Goal: Task Accomplishment & Management: Use online tool/utility

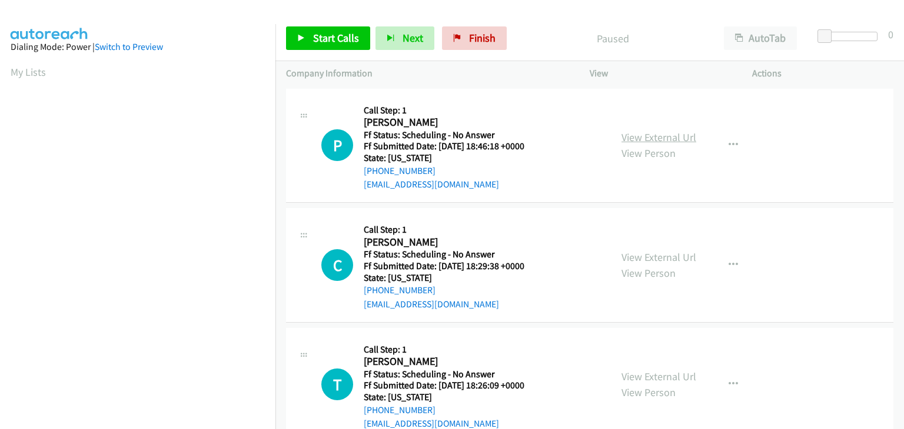
click at [671, 142] on link "View External Url" at bounding box center [658, 138] width 75 height 14
click at [651, 255] on link "View External Url" at bounding box center [658, 258] width 75 height 14
click at [638, 377] on link "View External Url" at bounding box center [658, 377] width 75 height 14
click at [346, 40] on span "Start Calls" at bounding box center [336, 38] width 46 height 14
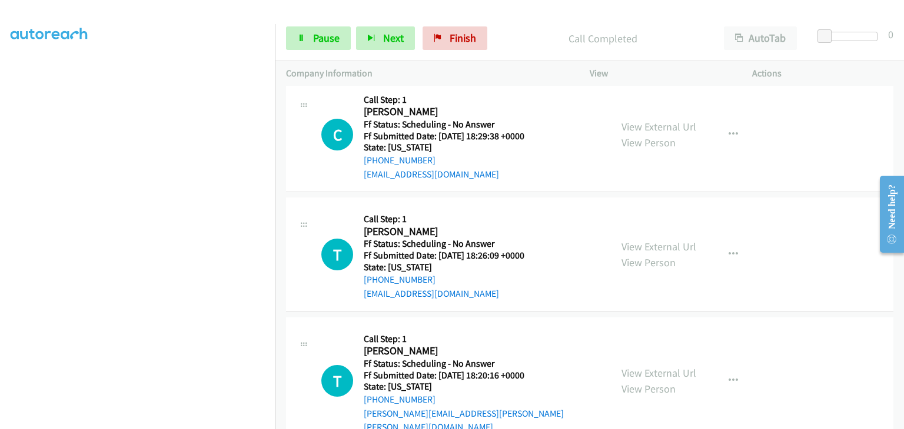
scroll to position [176, 0]
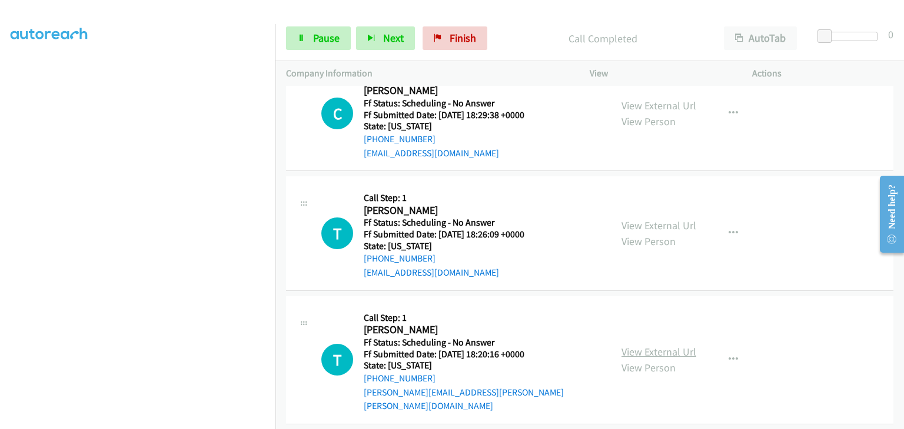
click at [666, 345] on link "View External Url" at bounding box center [658, 352] width 75 height 14
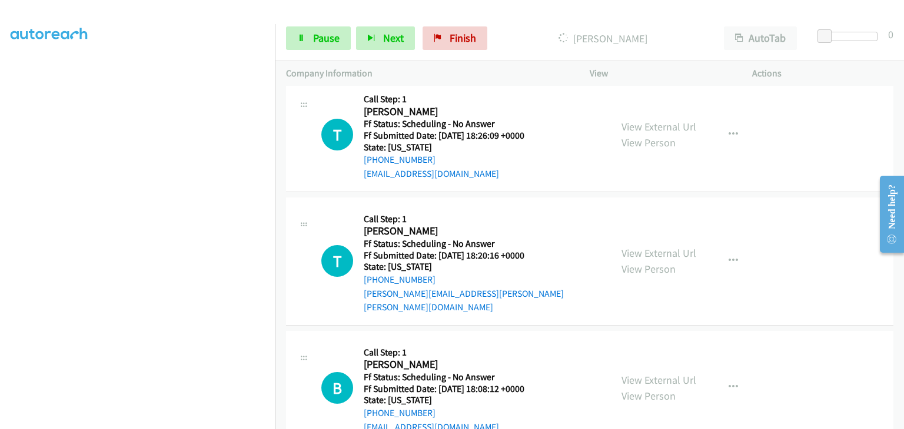
scroll to position [294, 0]
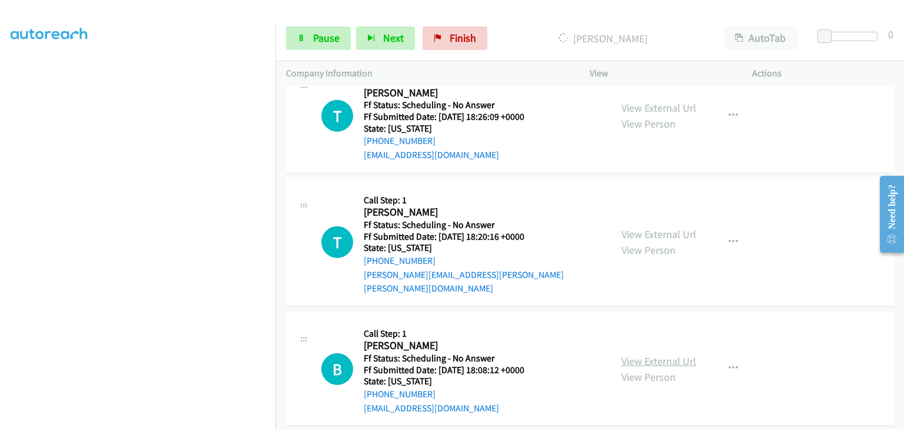
click at [656, 355] on link "View External Url" at bounding box center [658, 362] width 75 height 14
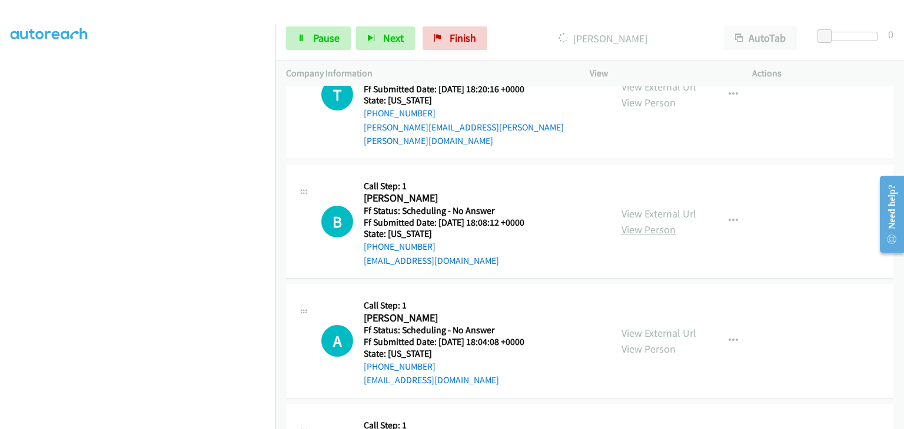
scroll to position [471, 0]
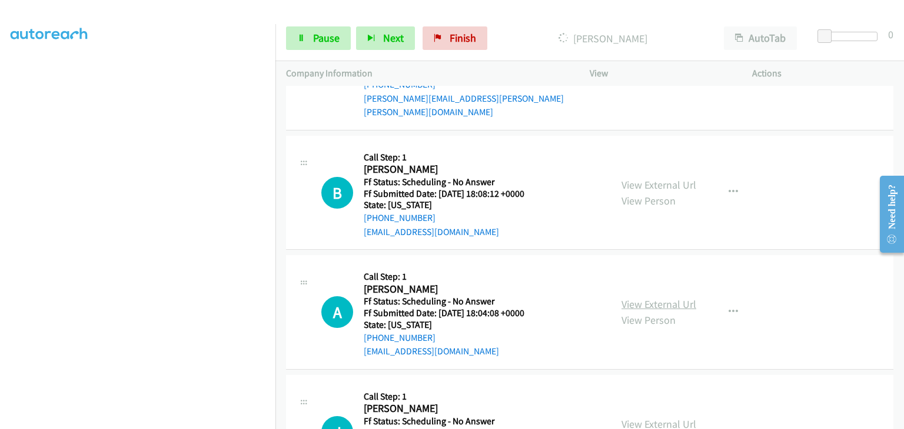
click at [651, 298] on link "View External Url" at bounding box center [658, 305] width 75 height 14
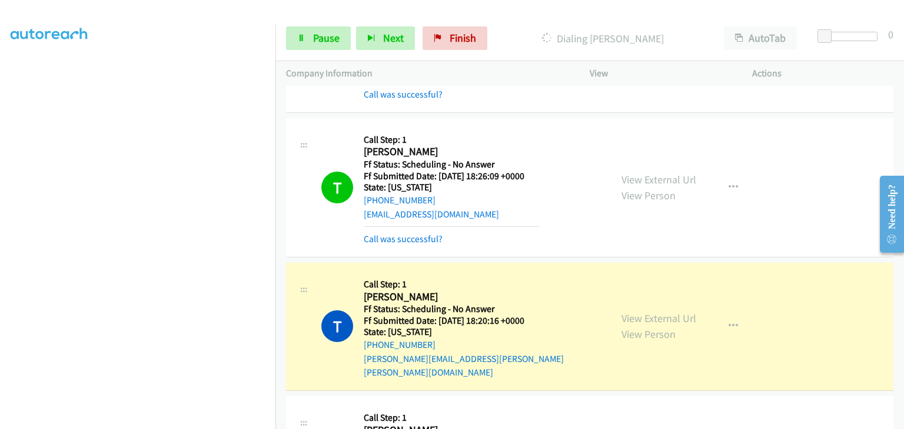
scroll to position [231, 0]
click at [662, 312] on link "View External Url" at bounding box center [658, 319] width 75 height 14
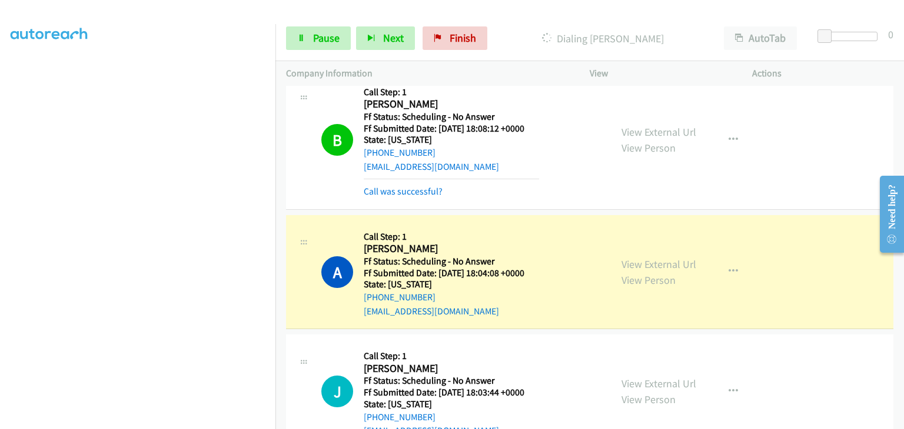
scroll to position [672, 0]
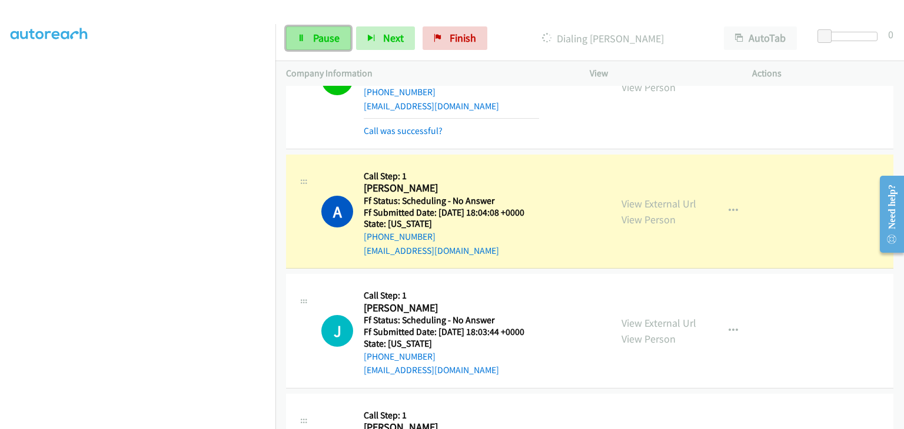
click at [334, 44] on span "Pause" at bounding box center [326, 38] width 26 height 14
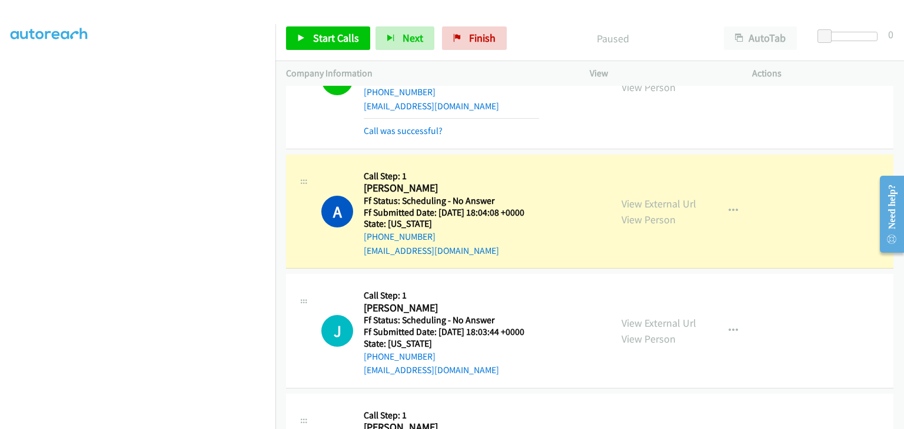
scroll to position [231, 0]
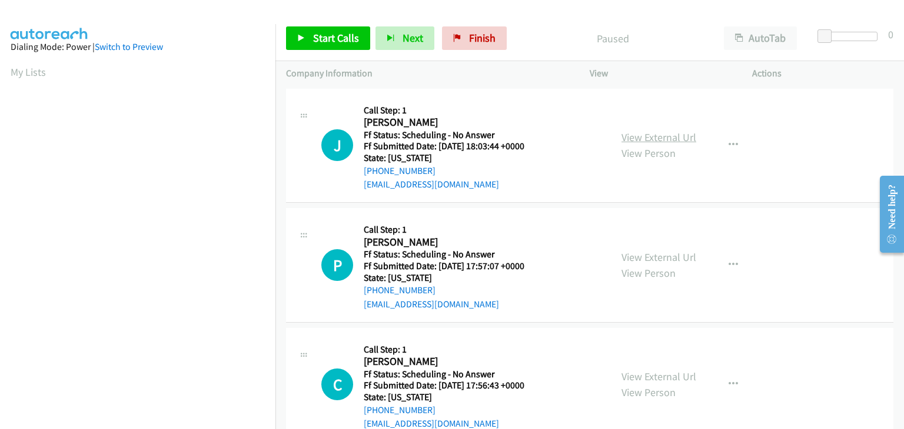
click at [624, 139] on link "View External Url" at bounding box center [658, 138] width 75 height 14
click at [365, 47] on link "Start Calls" at bounding box center [328, 38] width 84 height 24
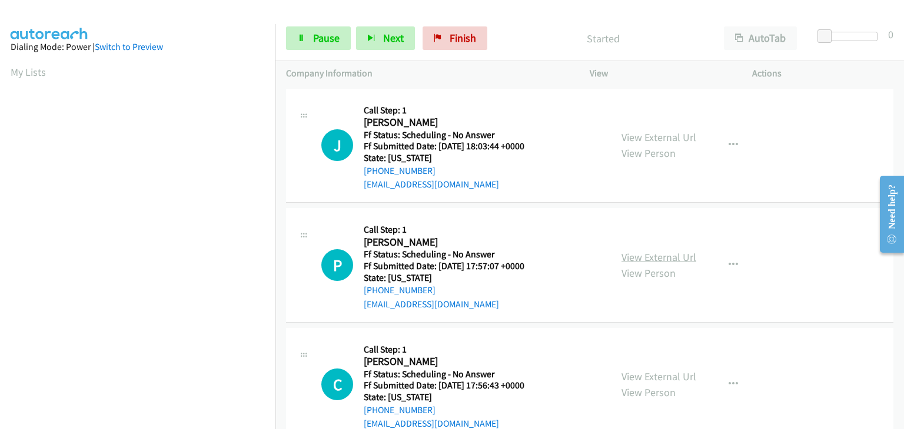
click at [622, 253] on link "View External Url" at bounding box center [658, 258] width 75 height 14
click at [681, 376] on link "View External Url" at bounding box center [658, 377] width 75 height 14
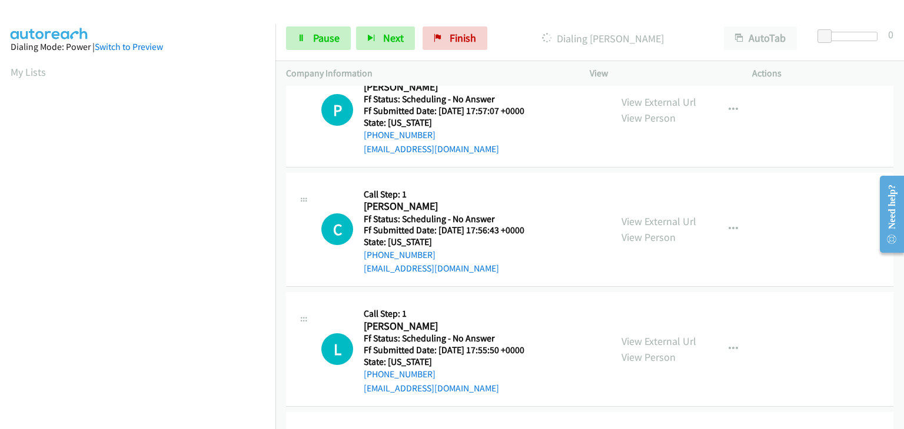
scroll to position [176, 0]
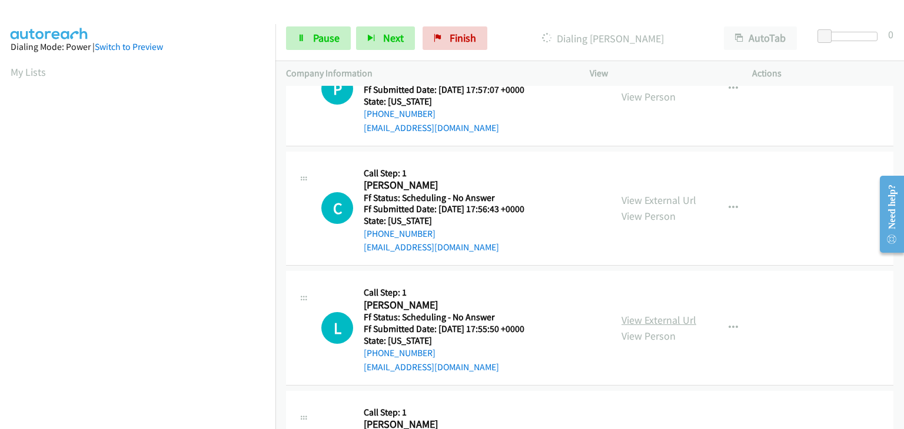
click at [649, 316] on link "View External Url" at bounding box center [658, 321] width 75 height 14
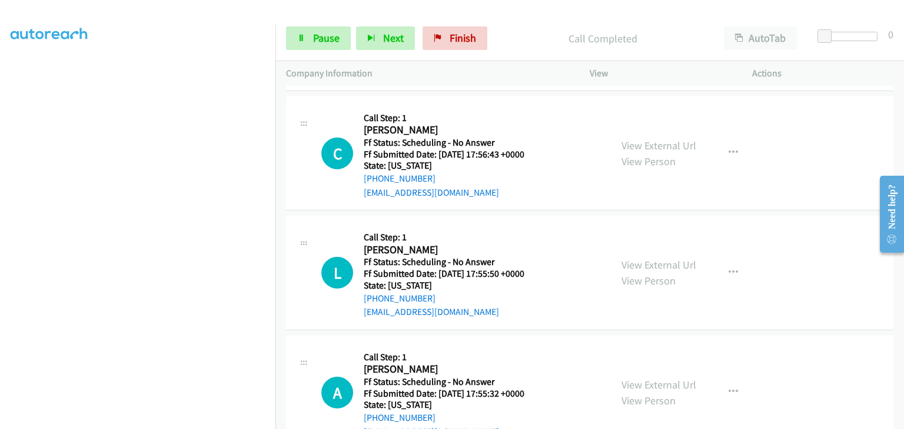
scroll to position [319, 0]
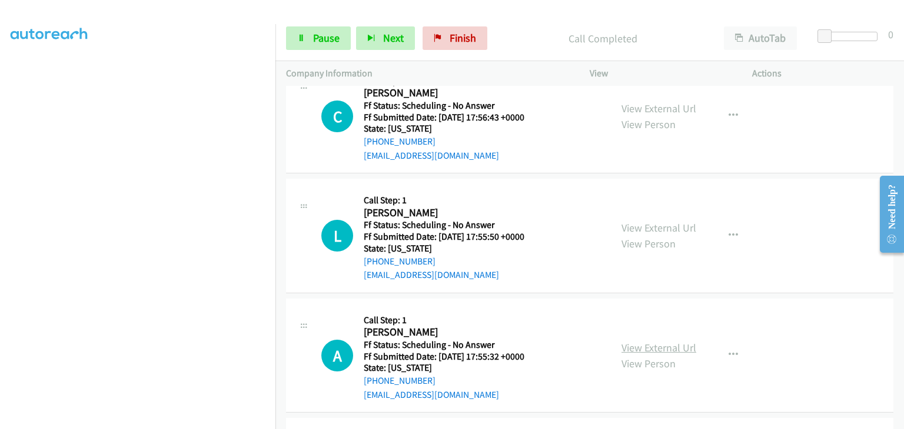
click at [656, 345] on link "View External Url" at bounding box center [658, 348] width 75 height 14
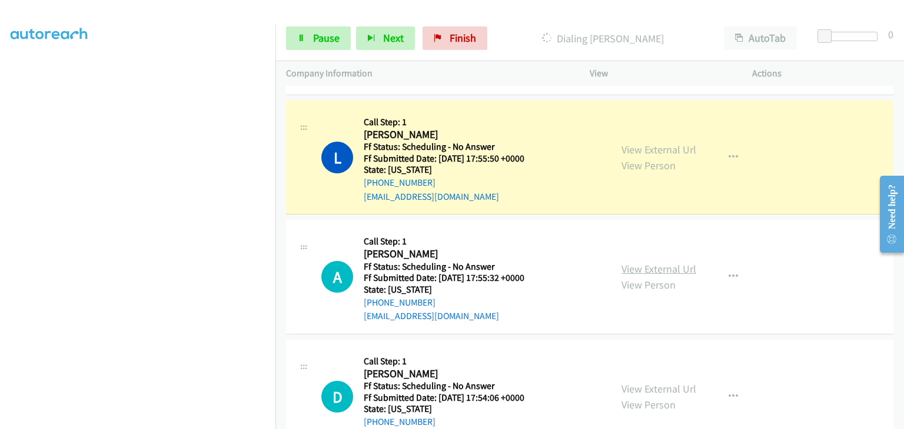
scroll to position [436, 0]
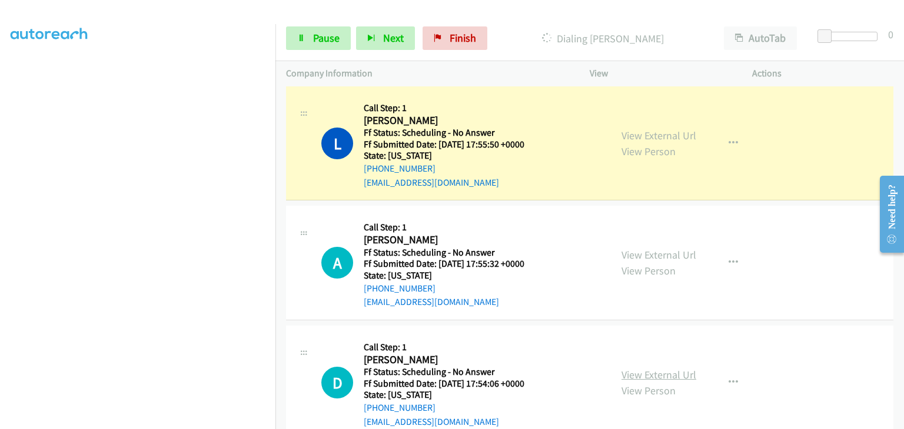
click at [662, 369] on link "View External Url" at bounding box center [658, 375] width 75 height 14
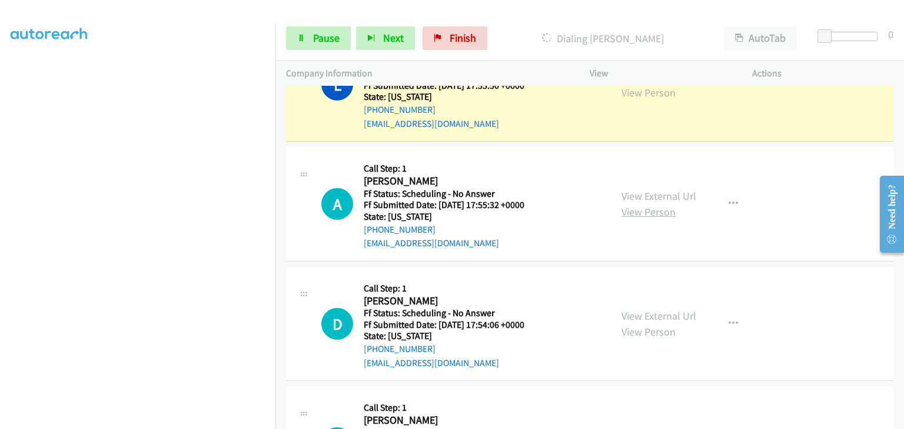
scroll to position [554, 0]
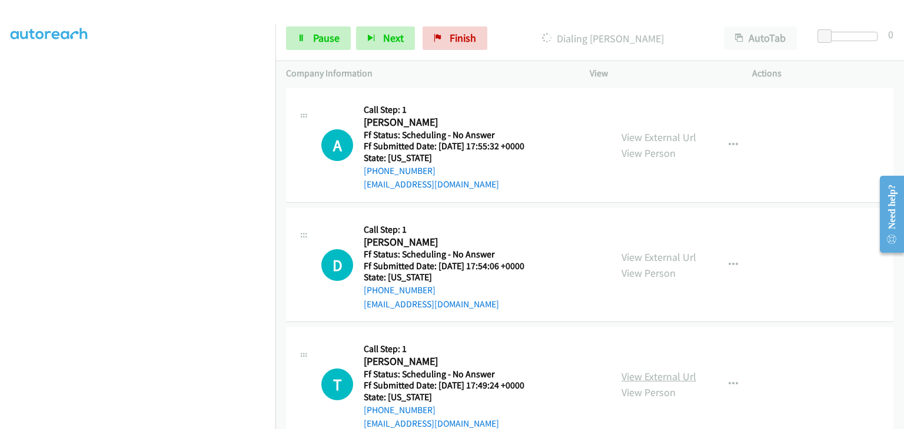
click at [675, 370] on link "View External Url" at bounding box center [658, 377] width 75 height 14
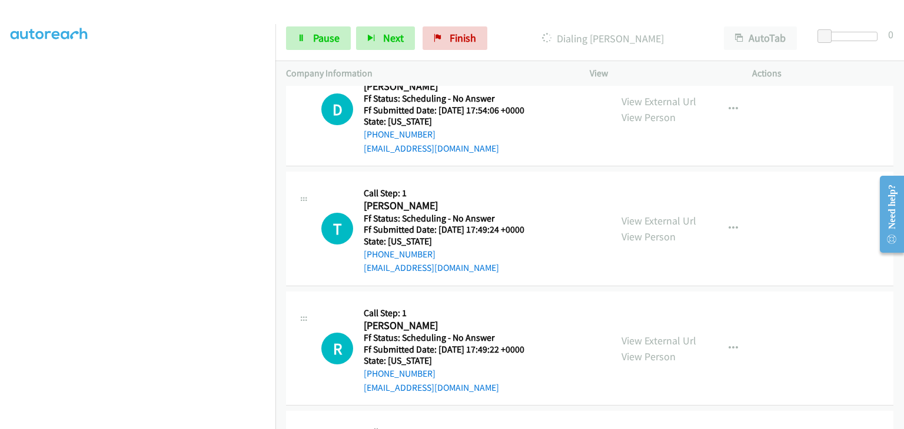
scroll to position [731, 0]
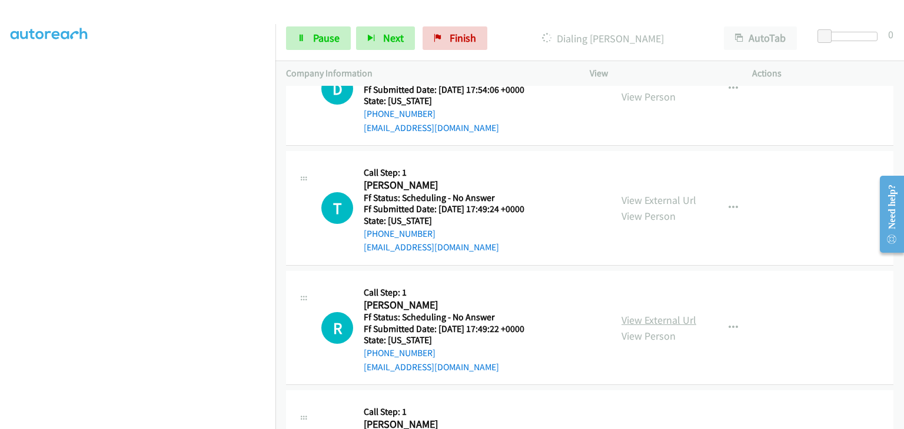
click at [631, 316] on link "View External Url" at bounding box center [658, 321] width 75 height 14
click at [331, 36] on span "Pause" at bounding box center [326, 38] width 26 height 14
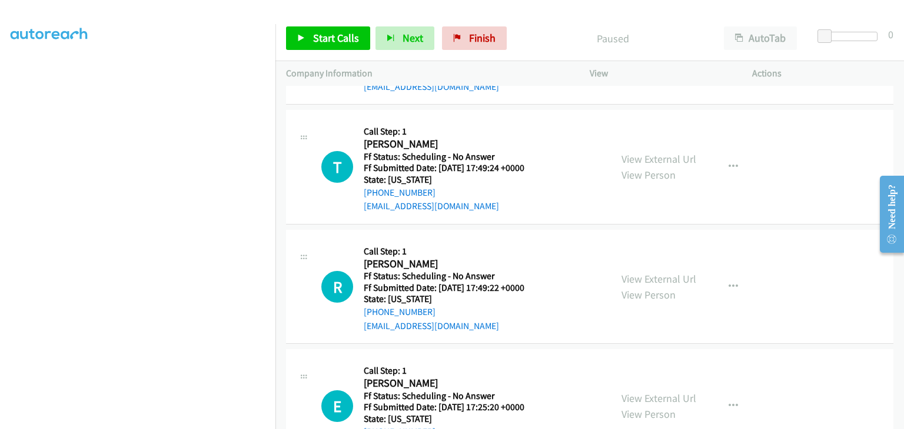
scroll to position [789, 0]
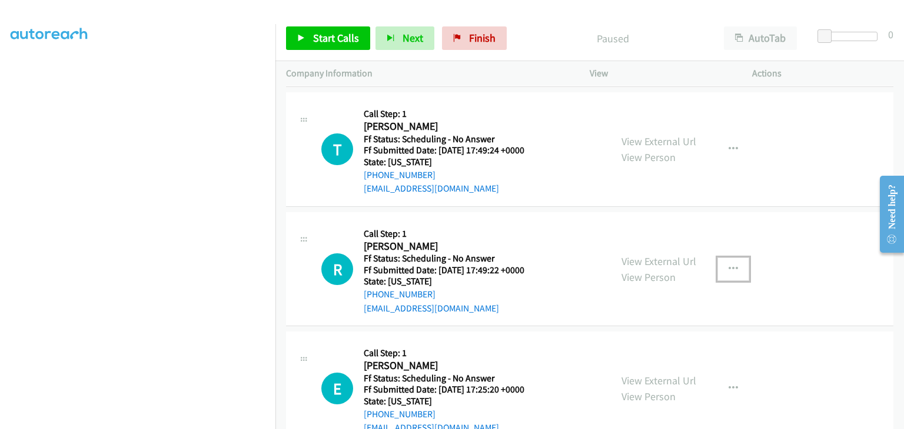
click at [732, 267] on icon "button" at bounding box center [732, 269] width 9 height 9
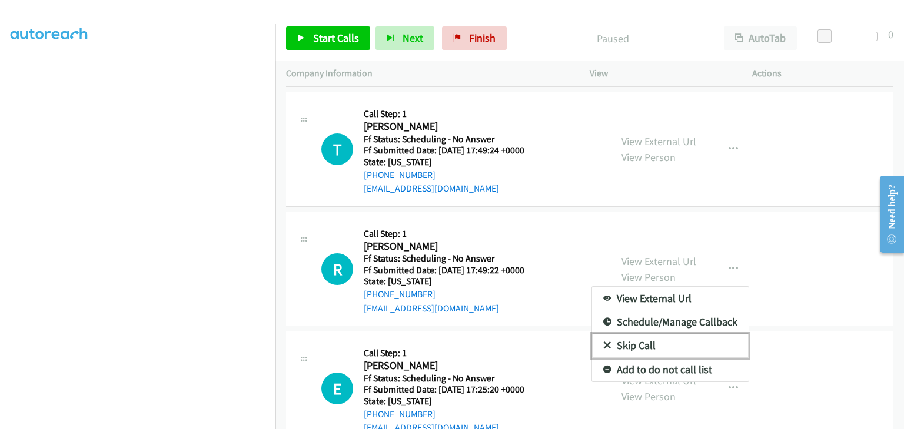
click at [646, 339] on link "Skip Call" at bounding box center [670, 346] width 156 height 24
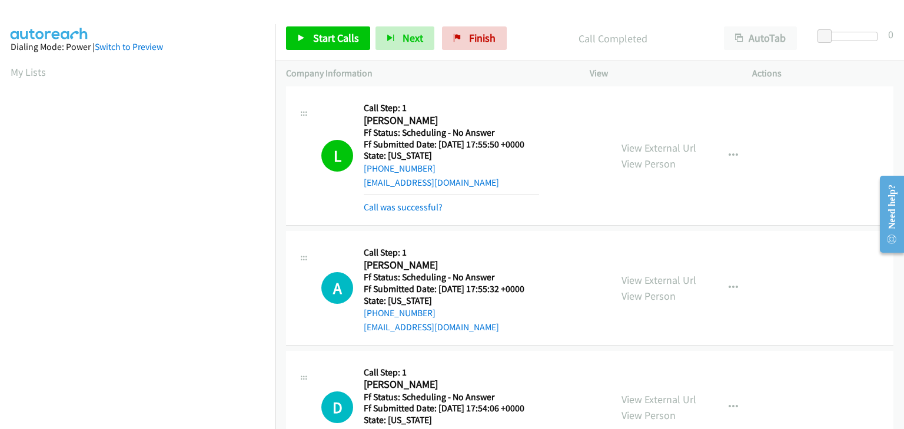
scroll to position [231, 0]
drag, startPoint x: 414, startPoint y: 204, endPoint x: 426, endPoint y: 203, distance: 11.8
click at [414, 203] on link "Call was successful?" at bounding box center [403, 207] width 79 height 11
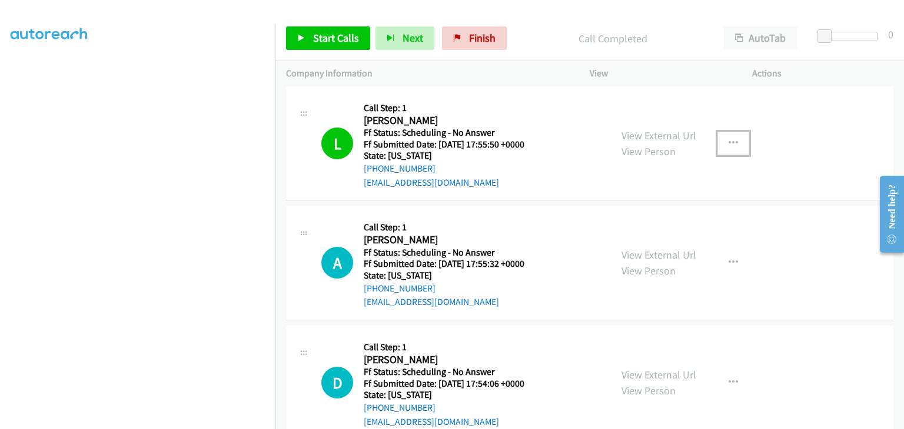
click at [719, 148] on button "button" at bounding box center [733, 144] width 32 height 24
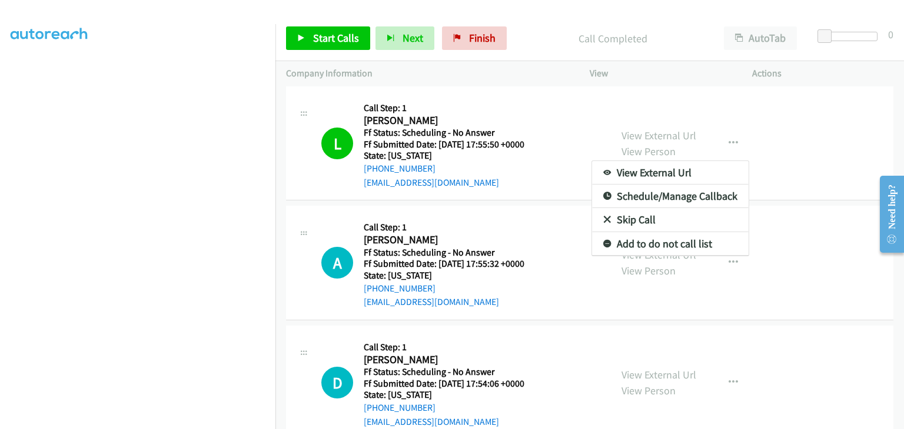
click at [343, 32] on div at bounding box center [452, 214] width 904 height 429
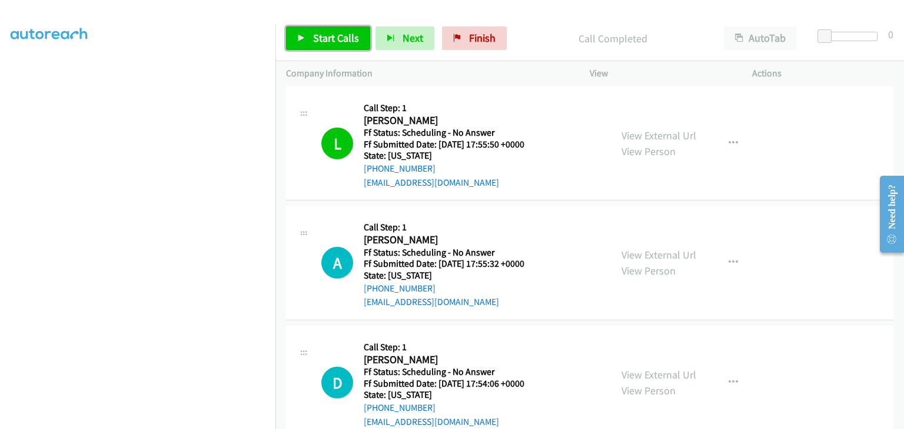
click at [354, 43] on span "Start Calls" at bounding box center [336, 38] width 46 height 14
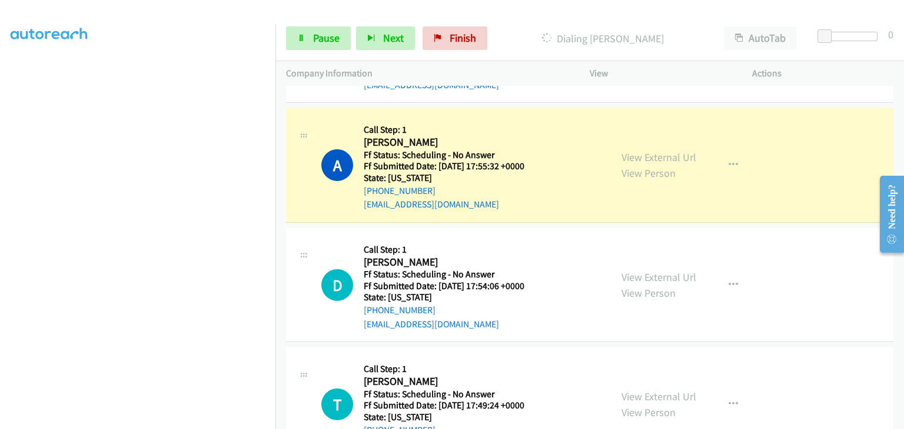
scroll to position [554, 0]
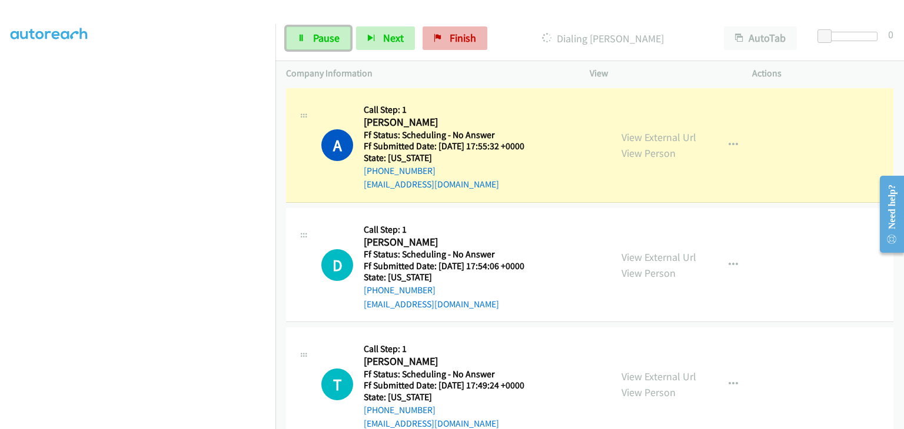
drag, startPoint x: 315, startPoint y: 35, endPoint x: 429, endPoint y: 36, distance: 114.1
click at [315, 35] on span "Pause" at bounding box center [326, 38] width 26 height 14
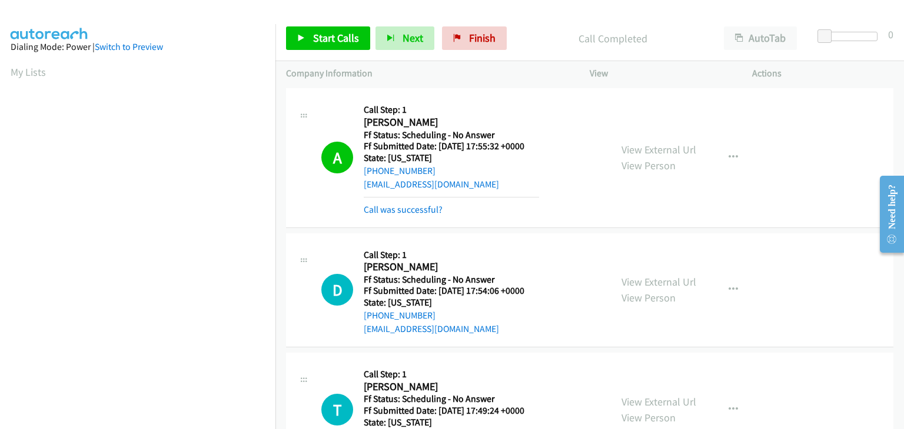
scroll to position [231, 0]
drag, startPoint x: 409, startPoint y: 204, endPoint x: 442, endPoint y: 204, distance: 32.4
click at [409, 204] on link "Call was successful?" at bounding box center [403, 209] width 79 height 11
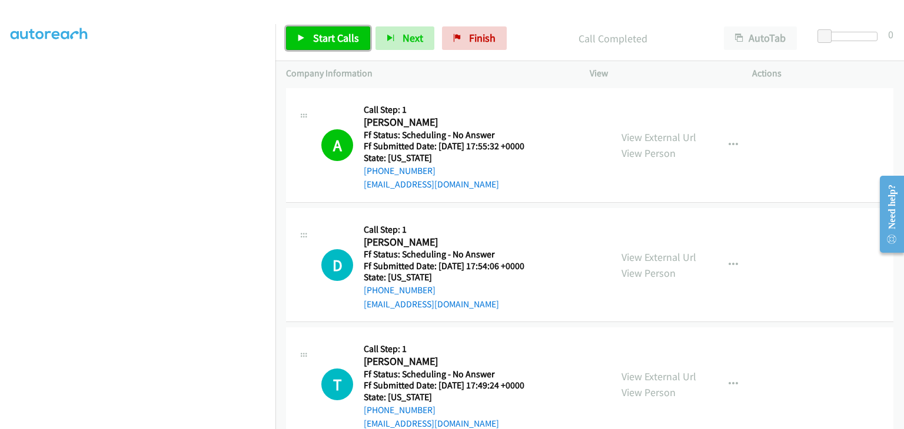
click at [339, 45] on link "Start Calls" at bounding box center [328, 38] width 84 height 24
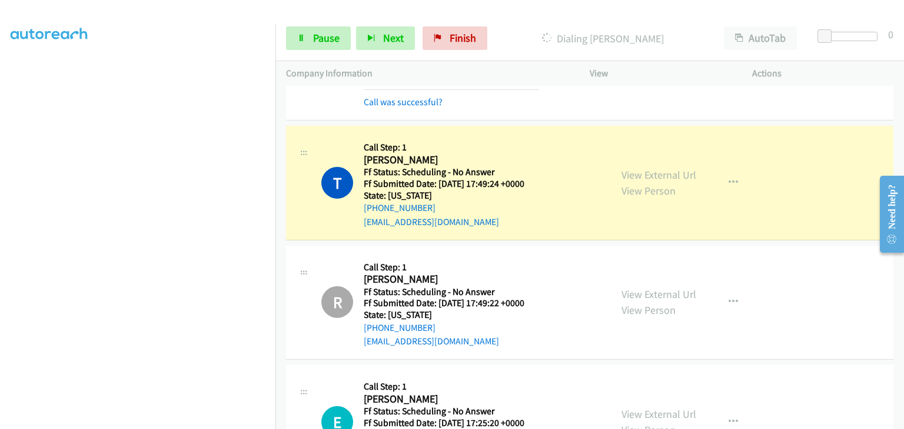
scroll to position [802, 0]
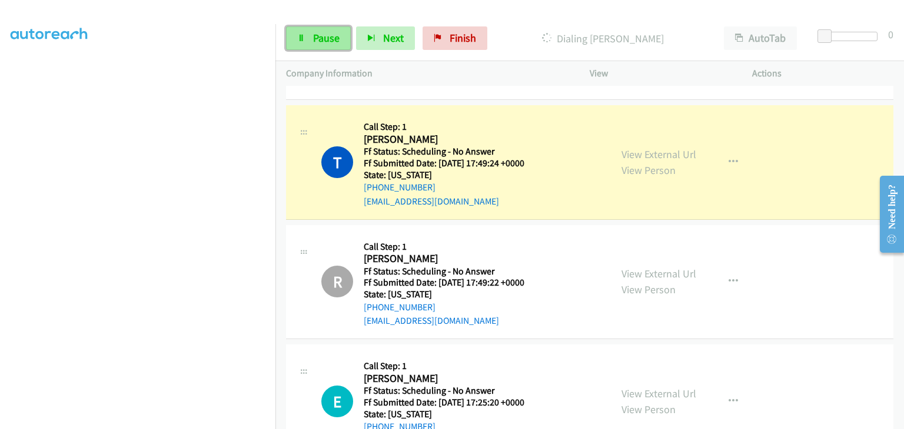
drag, startPoint x: 332, startPoint y: 43, endPoint x: 346, endPoint y: 44, distance: 14.1
click at [332, 43] on span "Pause" at bounding box center [326, 38] width 26 height 14
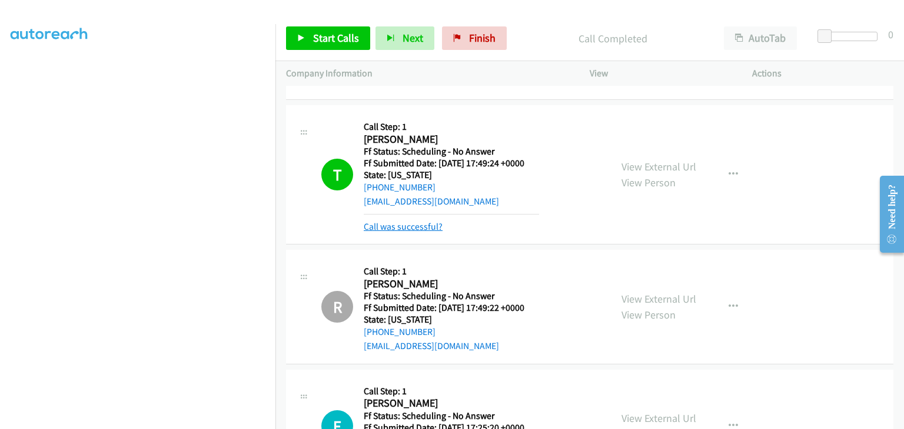
click at [414, 224] on link "Call was successful?" at bounding box center [403, 226] width 79 height 11
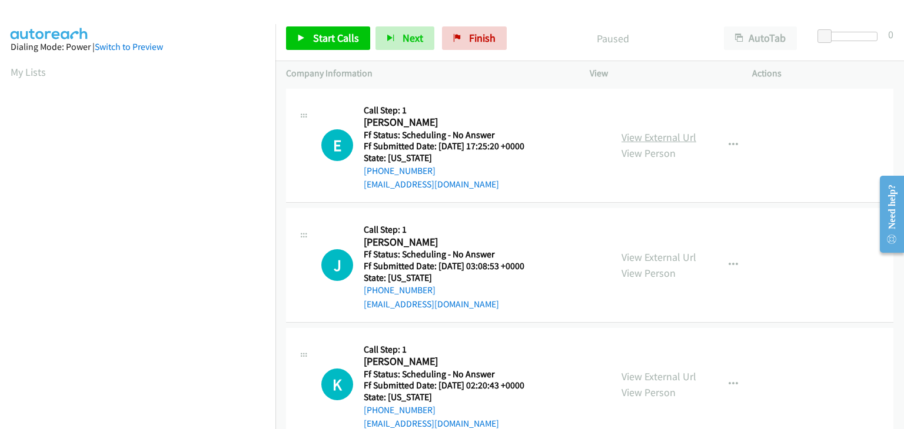
click at [631, 132] on link "View External Url" at bounding box center [658, 138] width 75 height 14
drag, startPoint x: 314, startPoint y: 35, endPoint x: 411, endPoint y: 31, distance: 97.2
click at [314, 35] on span "Start Calls" at bounding box center [336, 38] width 46 height 14
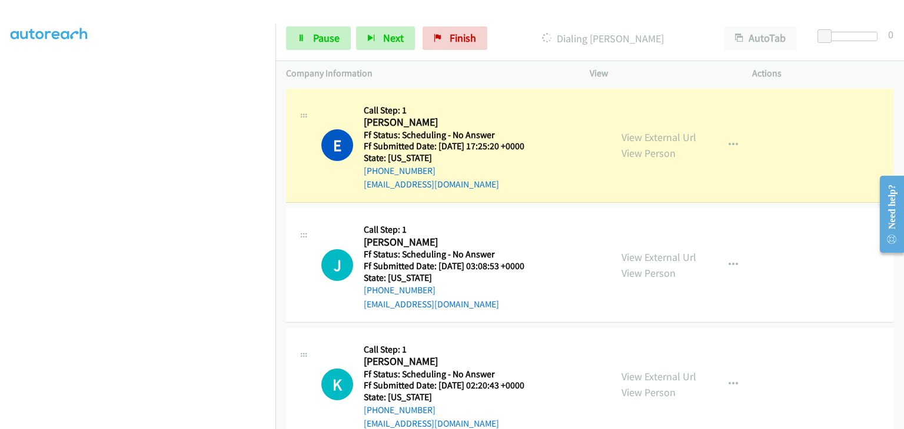
scroll to position [231, 0]
click at [653, 259] on link "View External Url" at bounding box center [658, 258] width 75 height 14
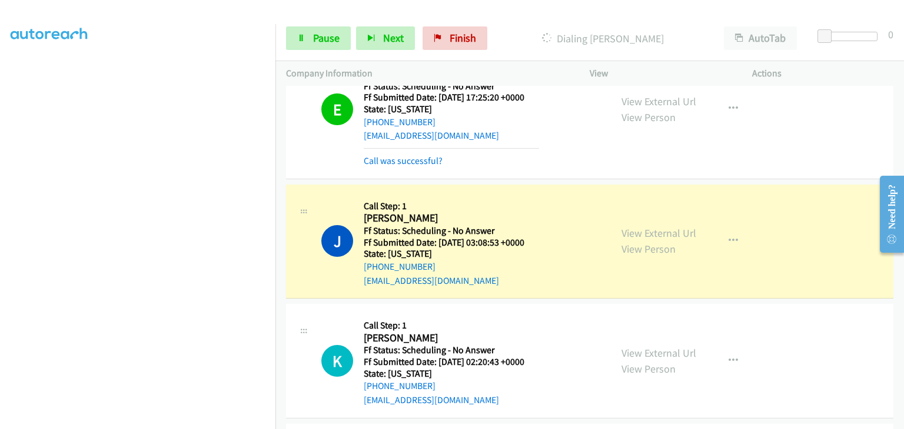
scroll to position [118, 0]
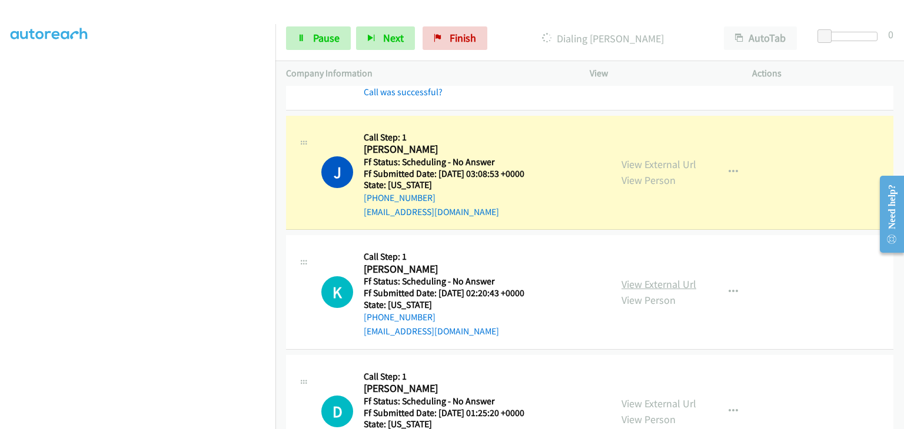
click at [640, 286] on link "View External Url" at bounding box center [658, 285] width 75 height 14
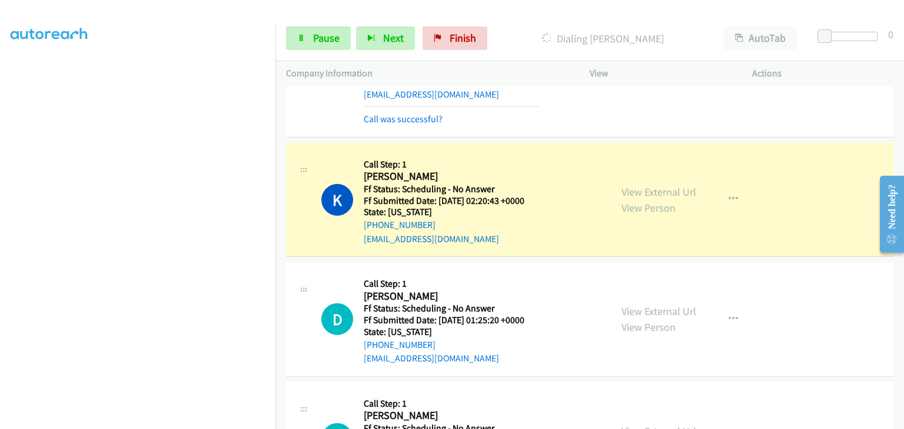
scroll to position [231, 0]
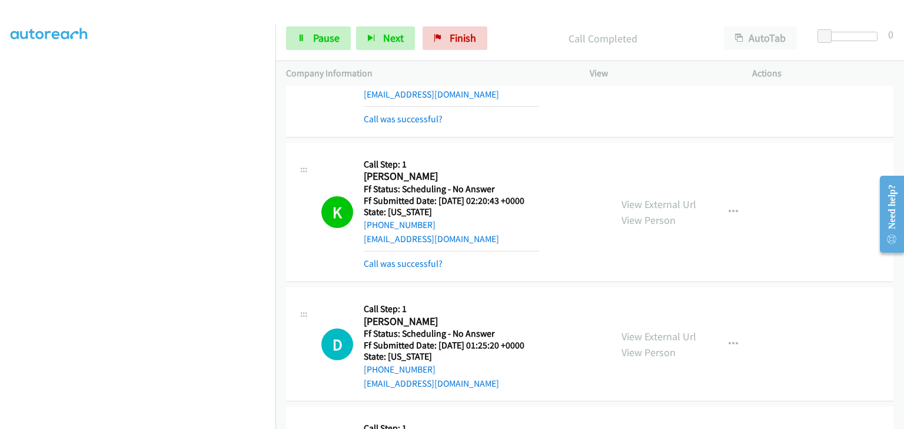
click at [648, 307] on div "View External Url View Person View External Url Email Schedule/Manage Callback …" at bounding box center [697, 344] width 173 height 93
click at [632, 323] on div "View External Url View Person View External Url Email Schedule/Manage Callback …" at bounding box center [697, 344] width 173 height 93
click at [635, 330] on link "View External Url" at bounding box center [658, 337] width 75 height 14
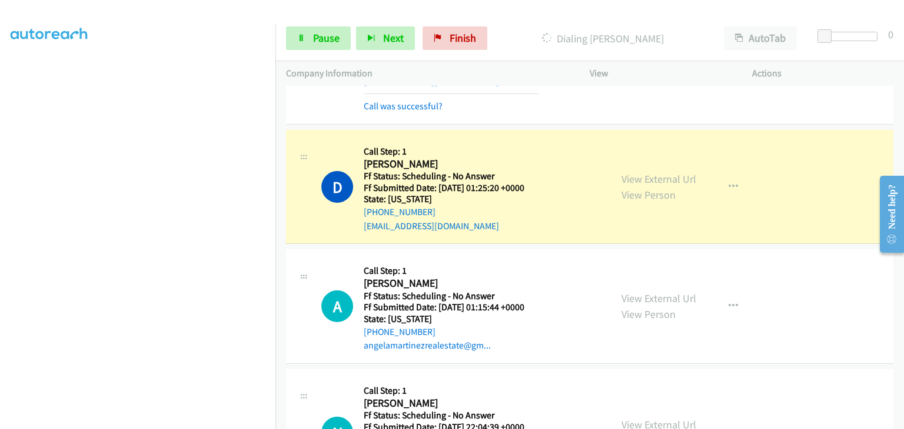
scroll to position [412, 0]
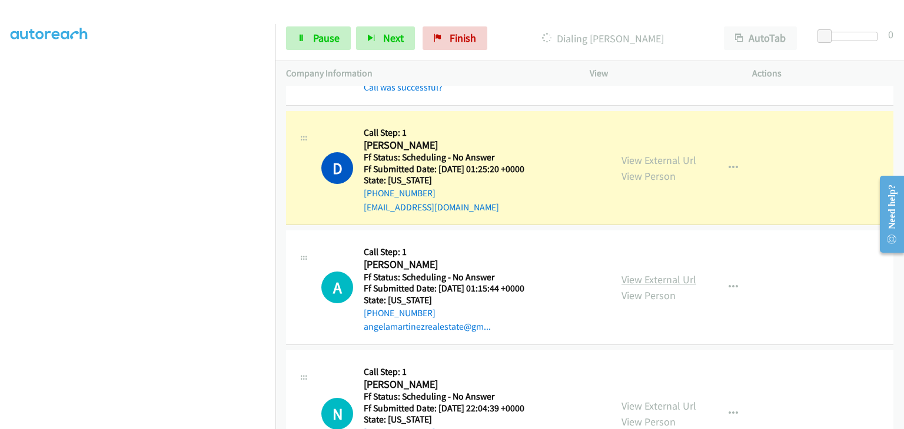
click at [651, 276] on link "View External Url" at bounding box center [658, 280] width 75 height 14
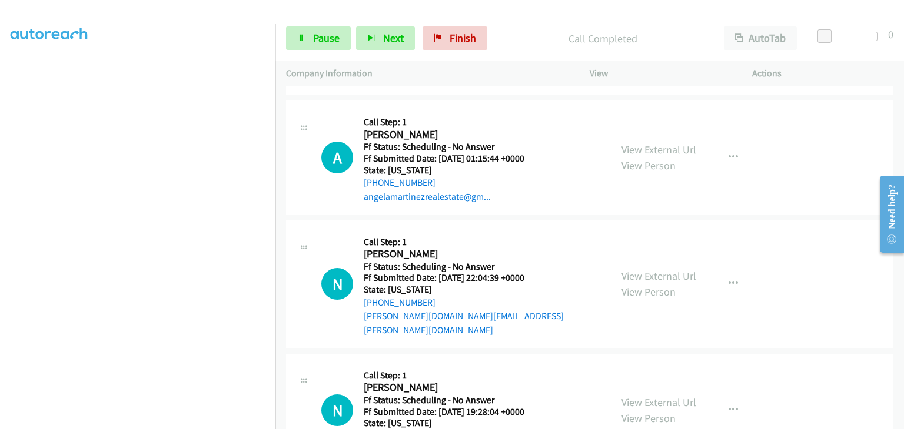
scroll to position [613, 0]
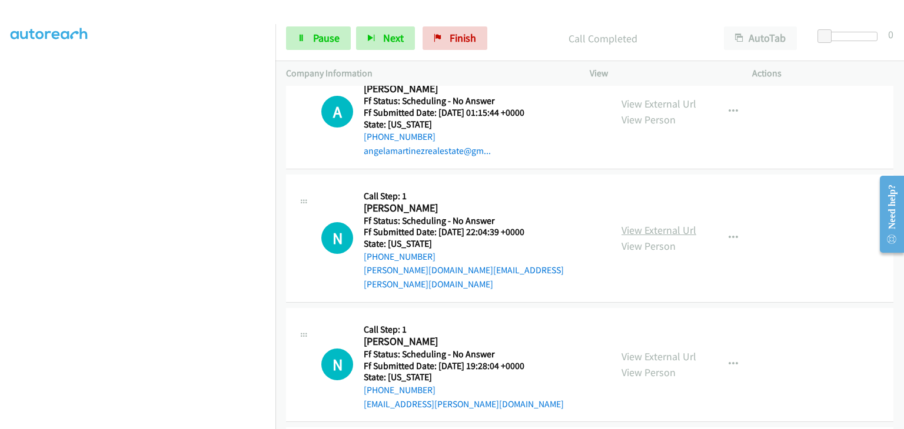
click at [640, 224] on link "View External Url" at bounding box center [658, 231] width 75 height 14
click at [650, 350] on link "View External Url" at bounding box center [658, 357] width 75 height 14
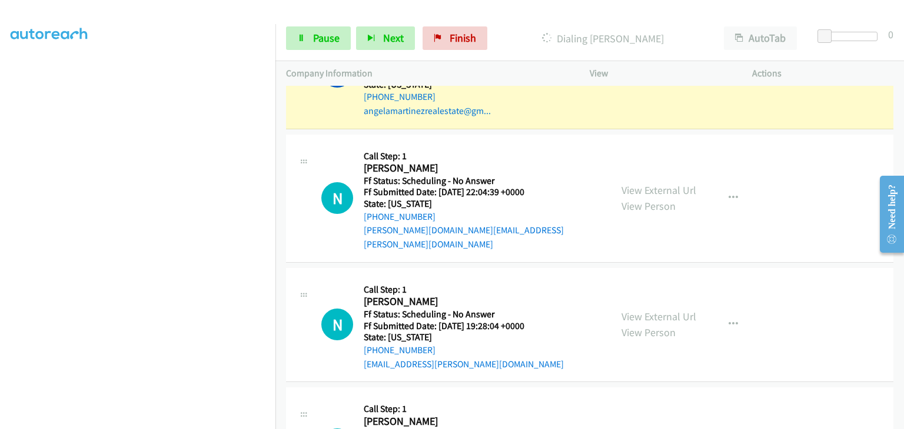
scroll to position [731, 0]
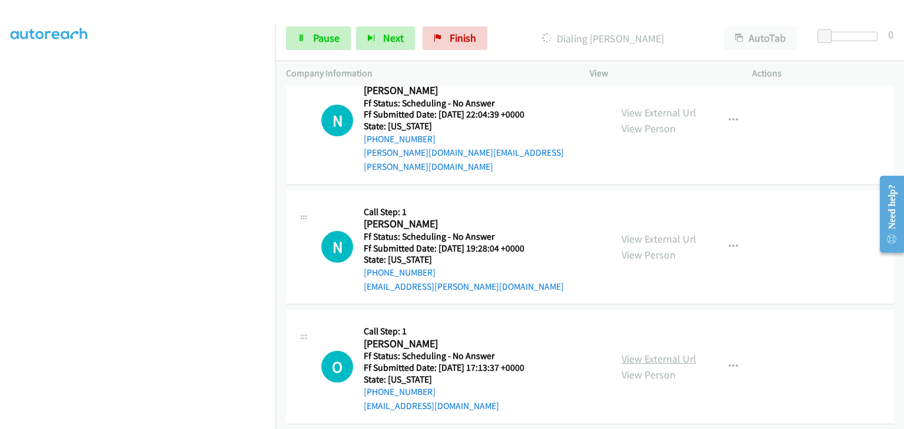
click at [658, 352] on link "View External Url" at bounding box center [658, 359] width 75 height 14
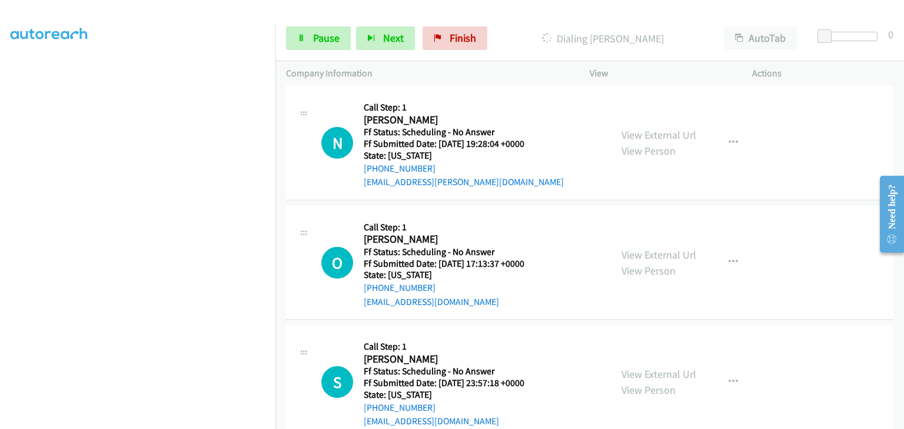
scroll to position [873, 0]
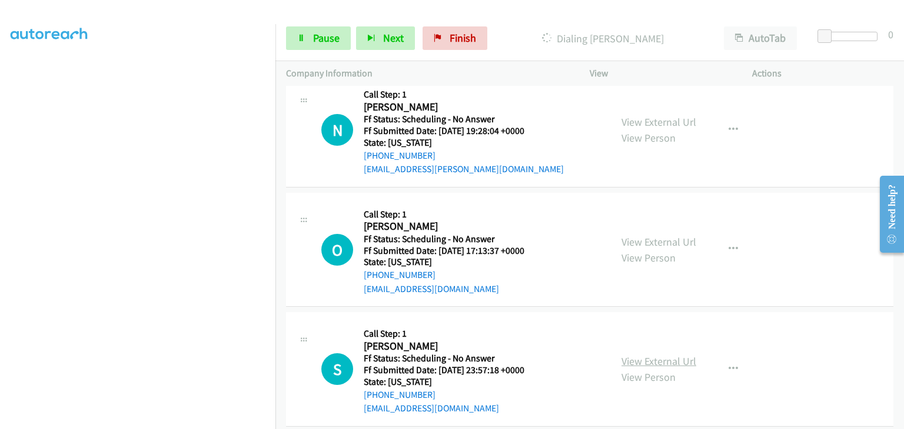
click at [652, 355] on link "View External Url" at bounding box center [658, 362] width 75 height 14
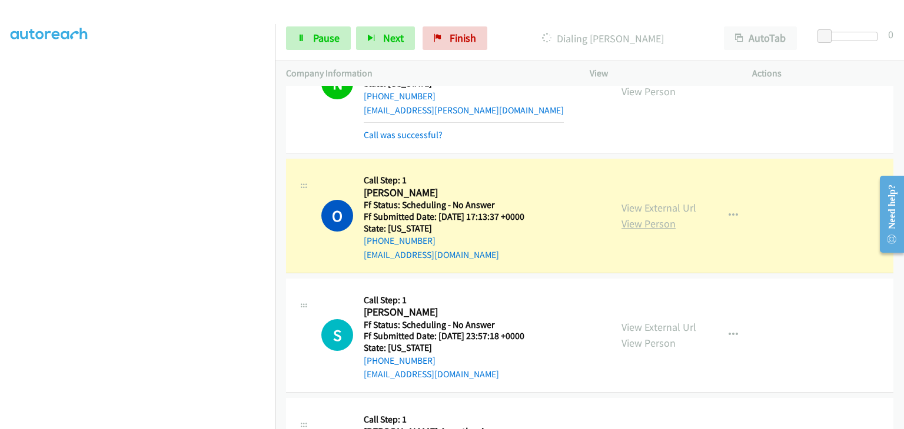
scroll to position [1016, 0]
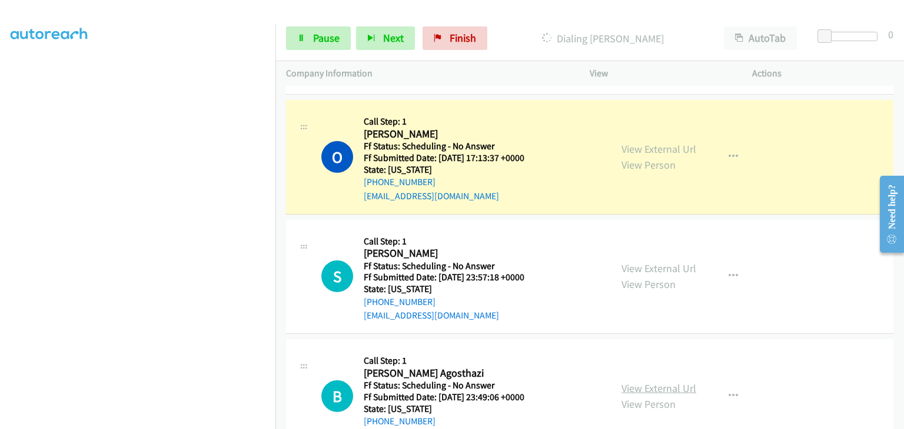
click at [639, 382] on link "View External Url" at bounding box center [658, 389] width 75 height 14
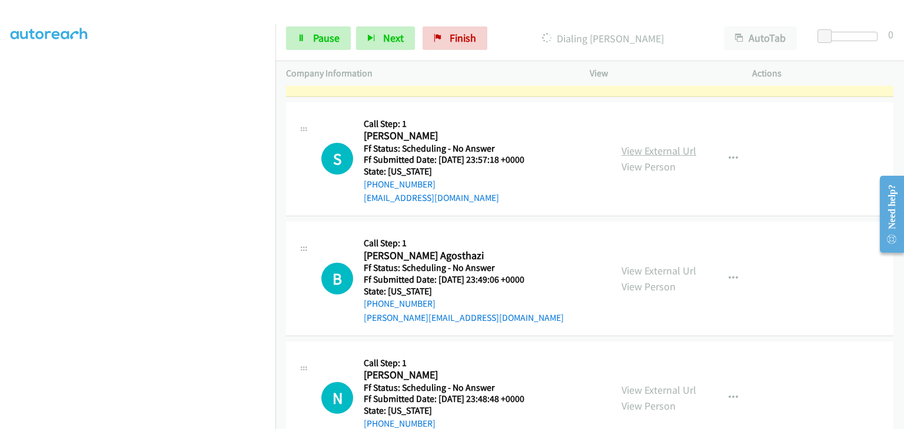
scroll to position [1192, 0]
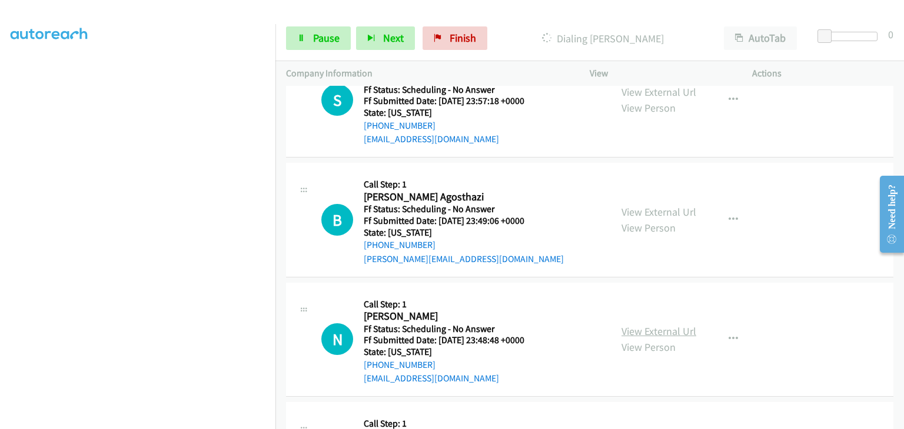
click at [654, 325] on link "View External Url" at bounding box center [658, 332] width 75 height 14
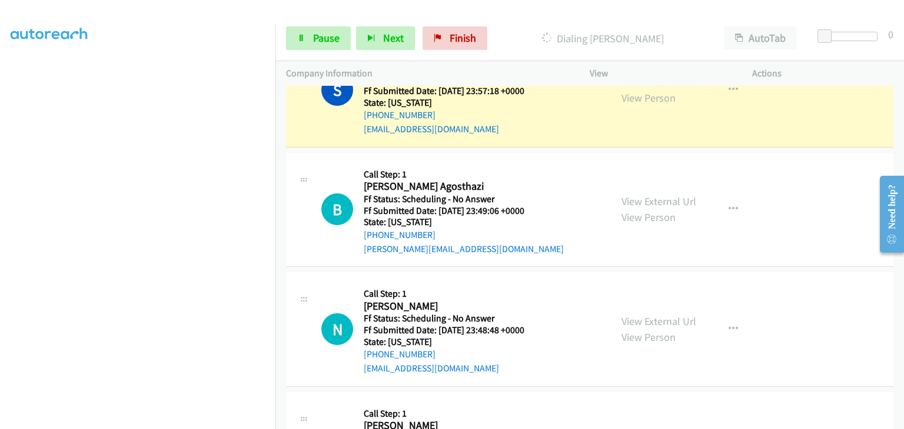
scroll to position [1276, 0]
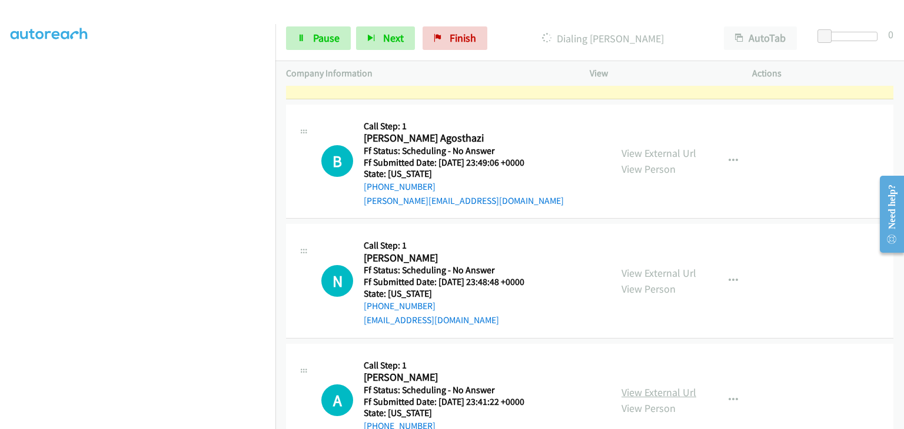
click at [676, 386] on link "View External Url" at bounding box center [658, 393] width 75 height 14
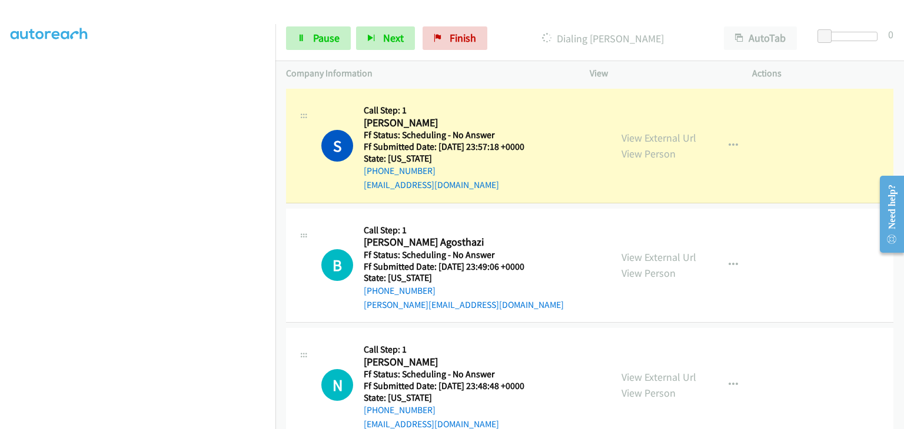
scroll to position [1158, 0]
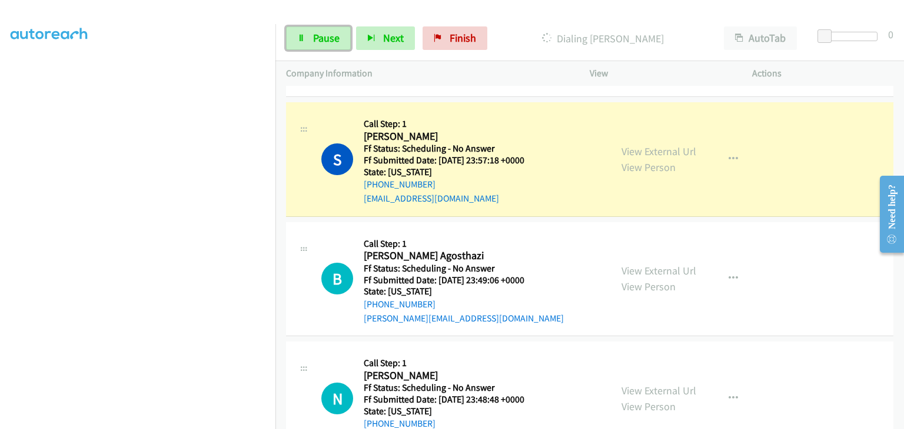
drag, startPoint x: 321, startPoint y: 38, endPoint x: 559, endPoint y: 57, distance: 239.6
click at [321, 38] on span "Pause" at bounding box center [326, 38] width 26 height 14
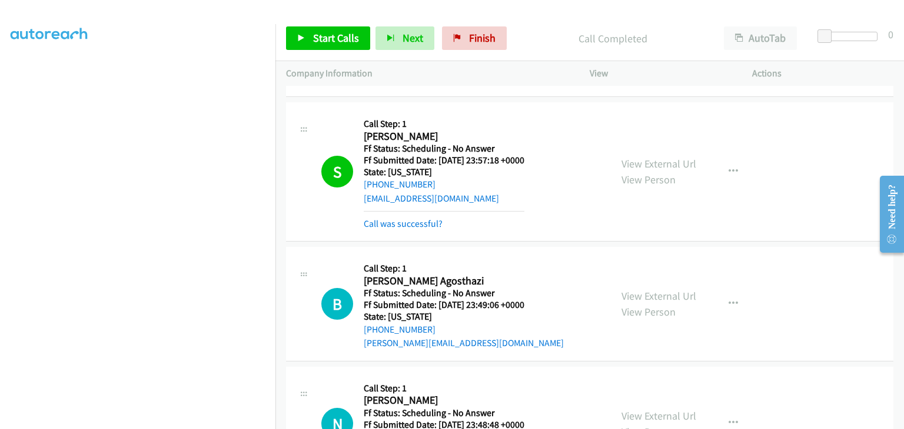
drag, startPoint x: 400, startPoint y: 201, endPoint x: 408, endPoint y: 200, distance: 7.7
click at [400, 218] on link "Call was successful?" at bounding box center [403, 223] width 79 height 11
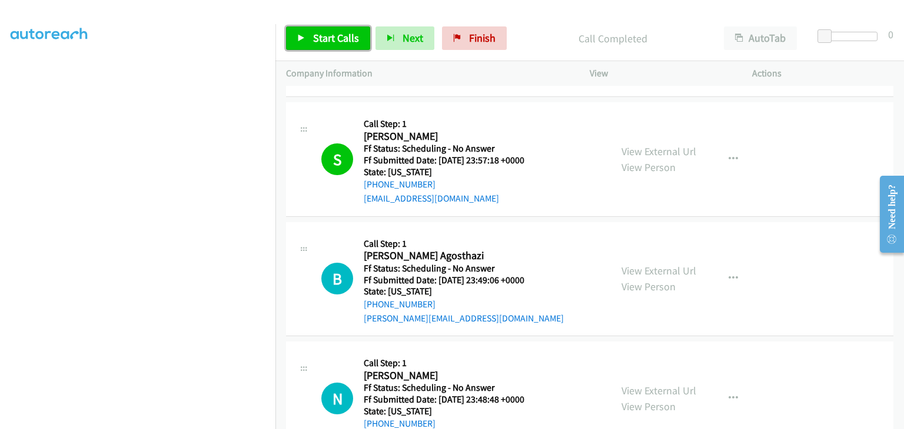
click at [335, 45] on link "Start Calls" at bounding box center [328, 38] width 84 height 24
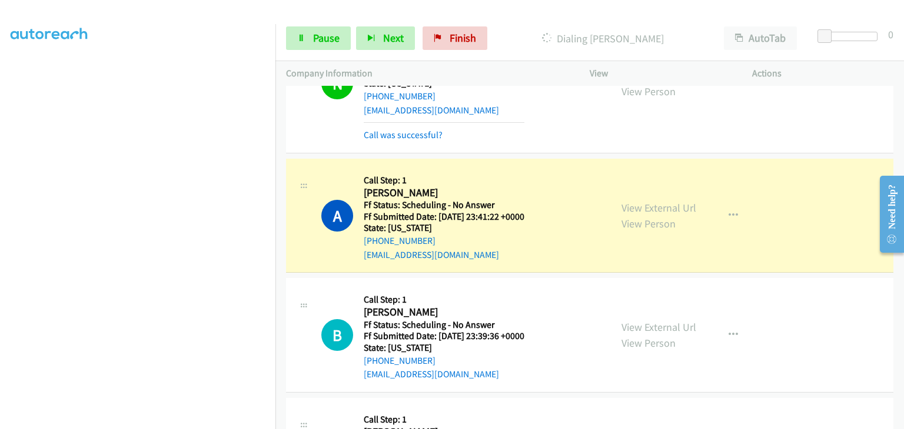
scroll to position [1570, 0]
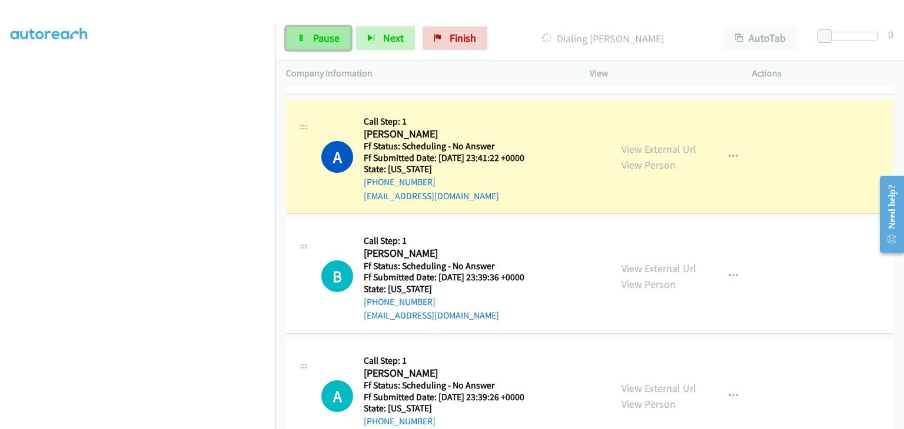
drag, startPoint x: 329, startPoint y: 41, endPoint x: 348, endPoint y: 46, distance: 19.2
click at [329, 41] on span "Pause" at bounding box center [326, 38] width 26 height 14
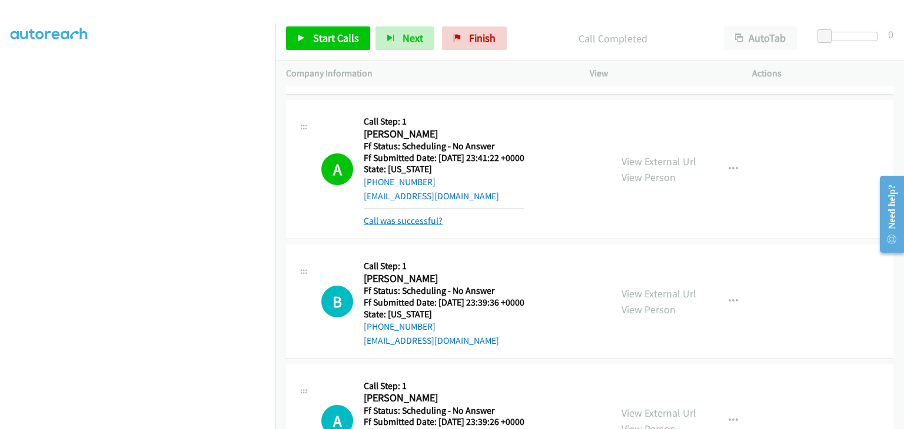
drag, startPoint x: 405, startPoint y: 204, endPoint x: 413, endPoint y: 204, distance: 8.2
click at [405, 215] on link "Call was successful?" at bounding box center [403, 220] width 79 height 11
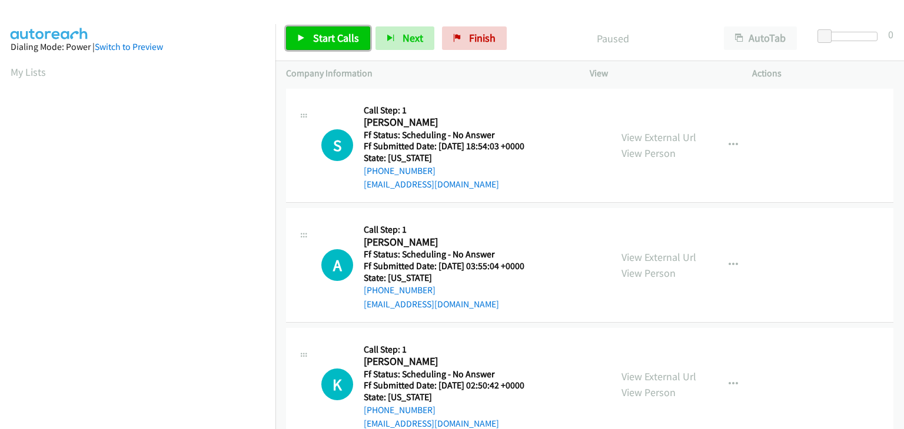
click at [330, 39] on span "Start Calls" at bounding box center [336, 38] width 46 height 14
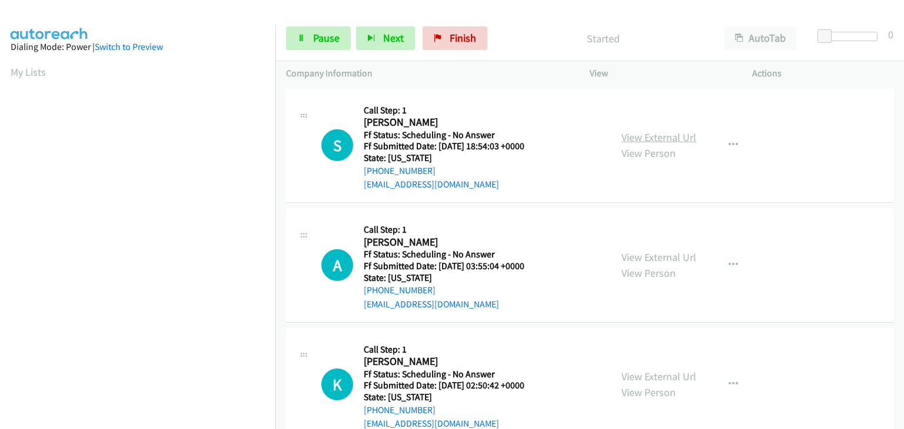
click at [646, 132] on link "View External Url" at bounding box center [658, 138] width 75 height 14
click at [642, 255] on link "View External Url" at bounding box center [658, 258] width 75 height 14
click at [646, 375] on link "View External Url" at bounding box center [658, 377] width 75 height 14
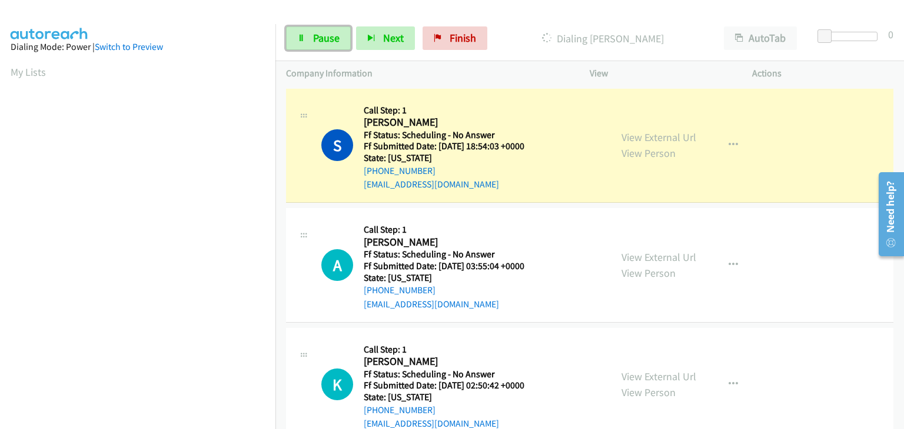
click at [326, 39] on span "Pause" at bounding box center [326, 38] width 26 height 14
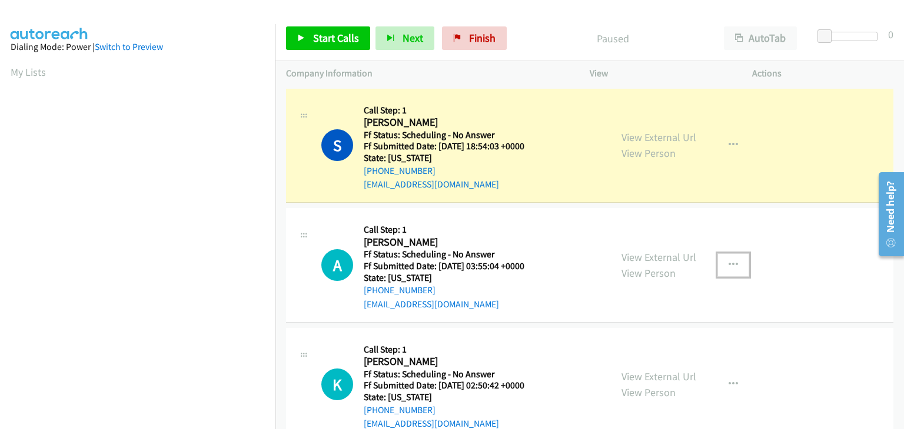
click at [728, 265] on icon "button" at bounding box center [732, 265] width 9 height 9
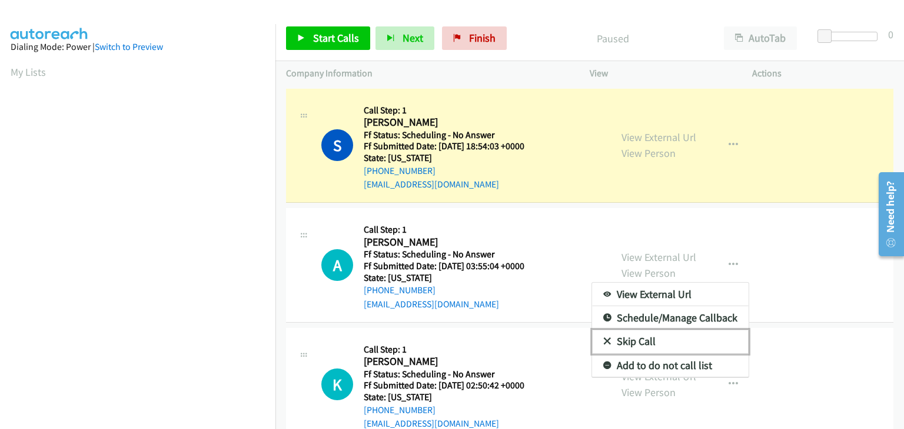
click at [642, 341] on link "Skip Call" at bounding box center [670, 342] width 156 height 24
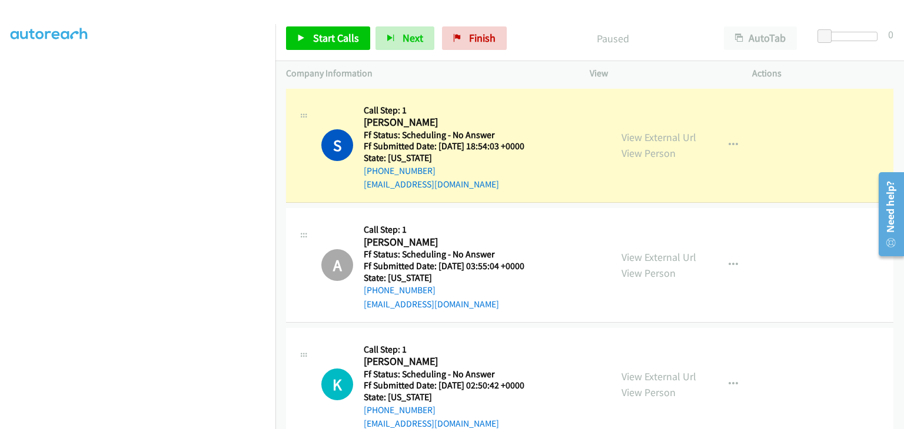
scroll to position [231, 0]
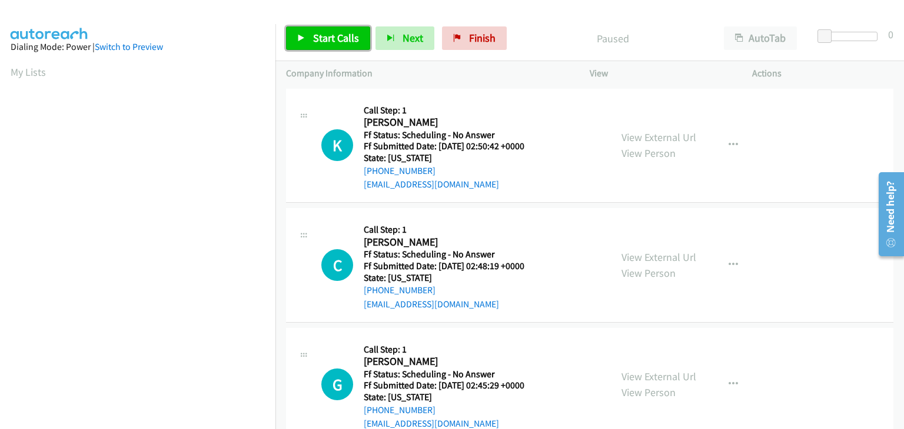
click at [329, 44] on span "Start Calls" at bounding box center [336, 38] width 46 height 14
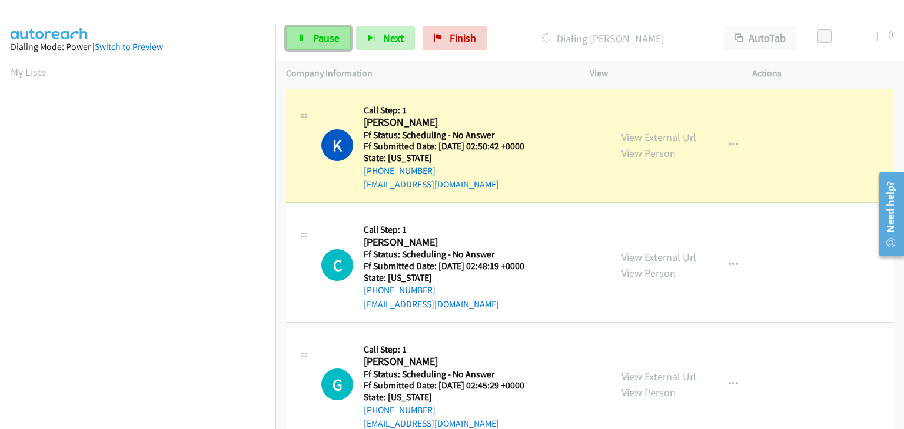
click at [307, 43] on link "Pause" at bounding box center [318, 38] width 65 height 24
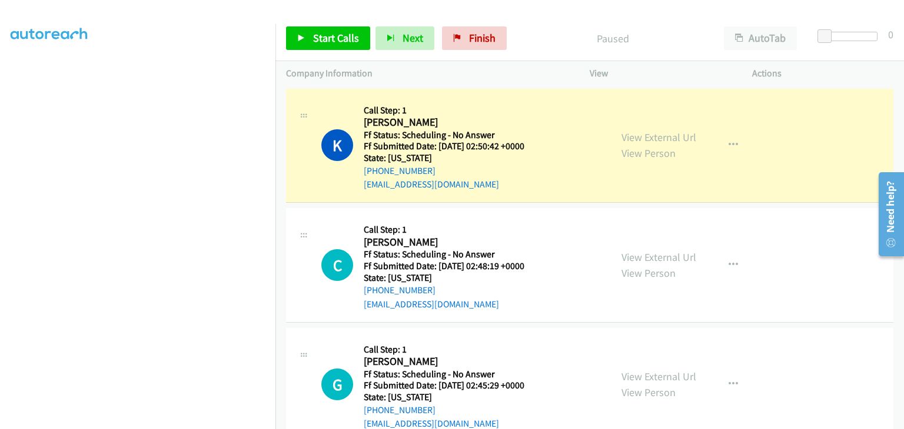
scroll to position [231, 0]
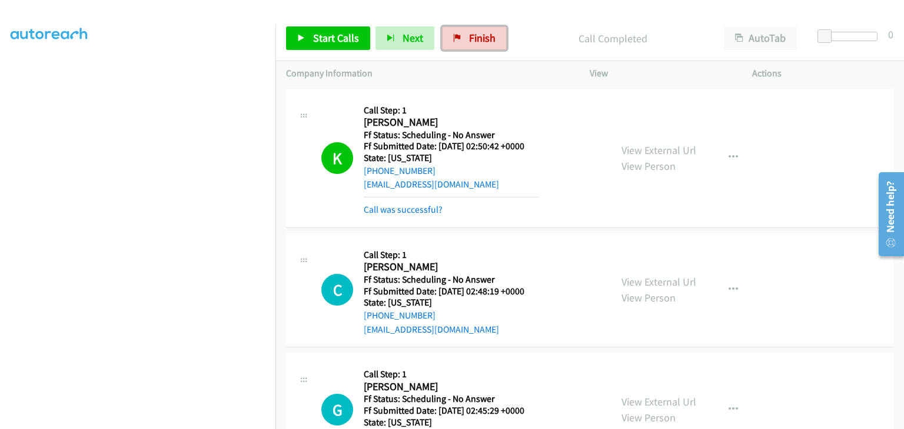
drag, startPoint x: 485, startPoint y: 29, endPoint x: 489, endPoint y: 58, distance: 29.2
click at [485, 29] on link "Finish" at bounding box center [474, 38] width 65 height 24
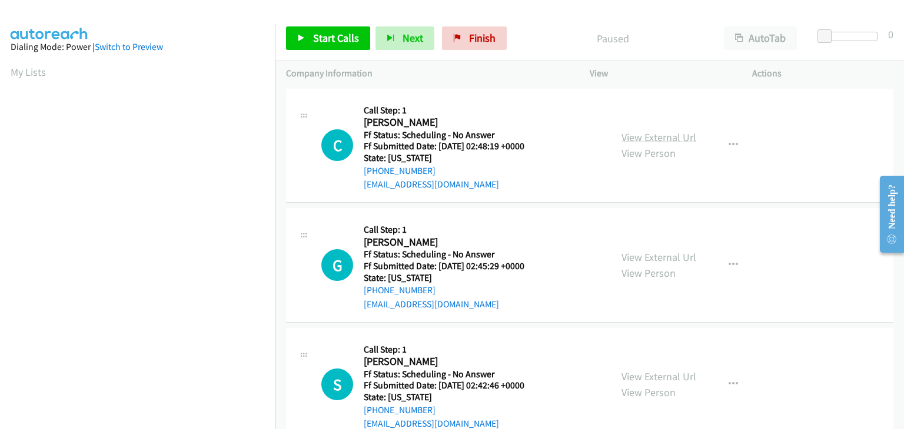
click at [631, 140] on link "View External Url" at bounding box center [658, 138] width 75 height 14
click at [687, 251] on link "View External Url" at bounding box center [658, 258] width 75 height 14
click at [639, 370] on link "View External Url" at bounding box center [658, 377] width 75 height 14
click at [314, 36] on span "Start Calls" at bounding box center [336, 38] width 46 height 14
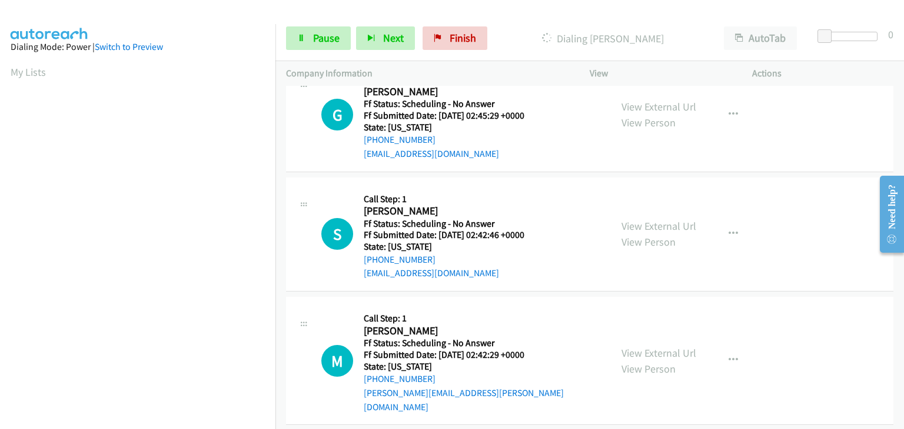
scroll to position [176, 0]
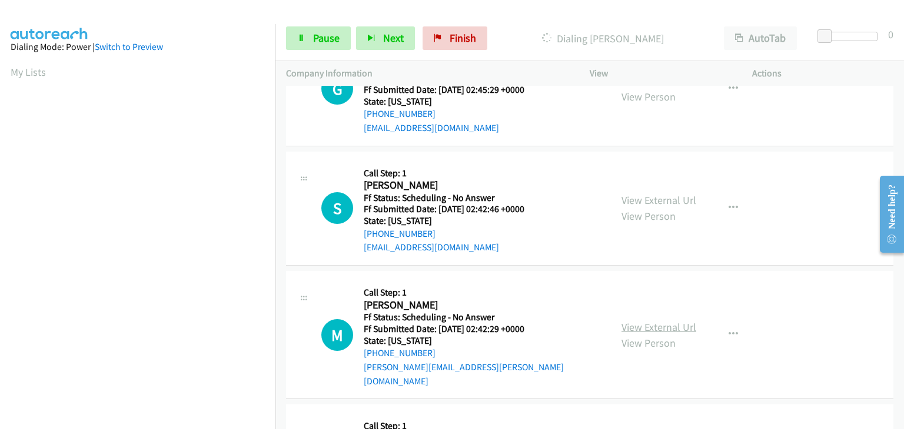
click at [628, 321] on link "View External Url" at bounding box center [658, 328] width 75 height 14
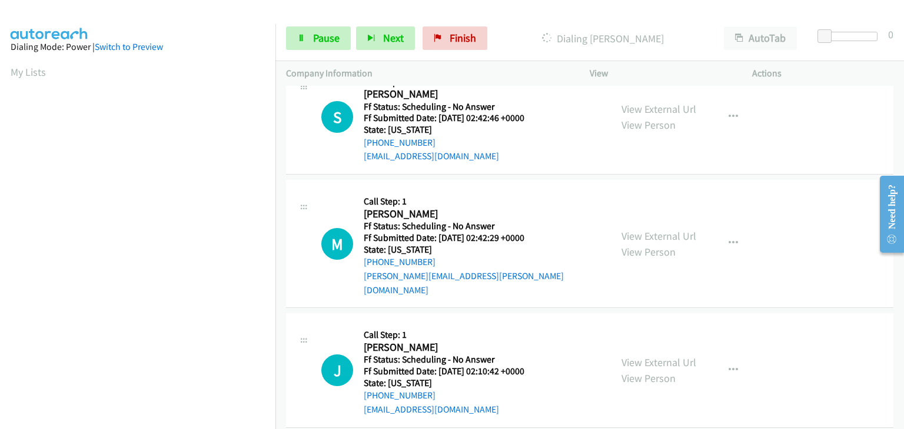
scroll to position [294, 0]
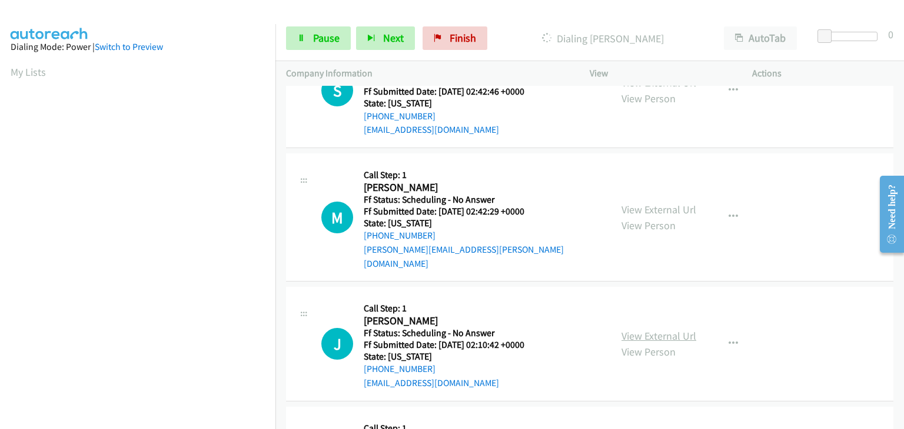
click at [649, 329] on link "View External Url" at bounding box center [658, 336] width 75 height 14
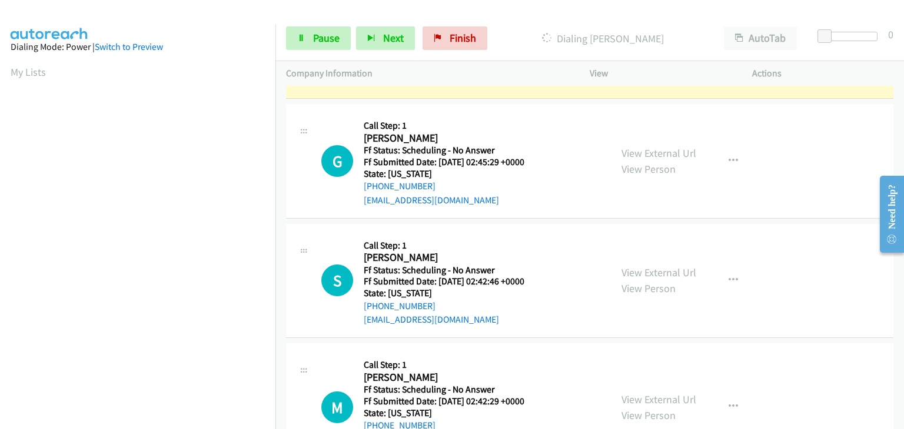
scroll to position [0, 0]
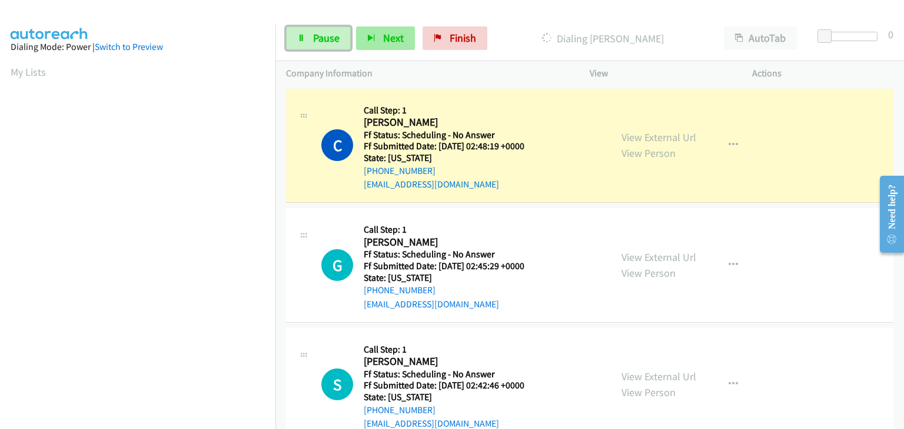
drag, startPoint x: 325, startPoint y: 44, endPoint x: 407, endPoint y: 36, distance: 82.1
click at [325, 44] on span "Pause" at bounding box center [326, 38] width 26 height 14
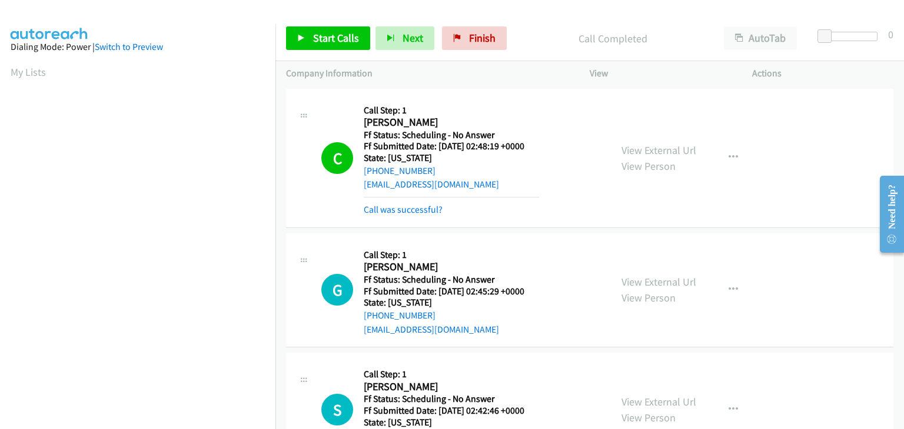
scroll to position [231, 0]
click at [339, 43] on span "Start Calls" at bounding box center [336, 38] width 46 height 14
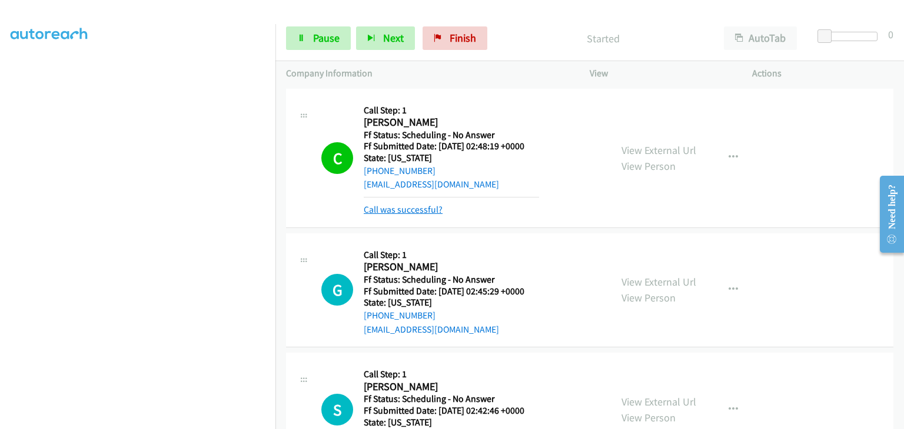
click at [414, 205] on link "Call was successful?" at bounding box center [403, 209] width 79 height 11
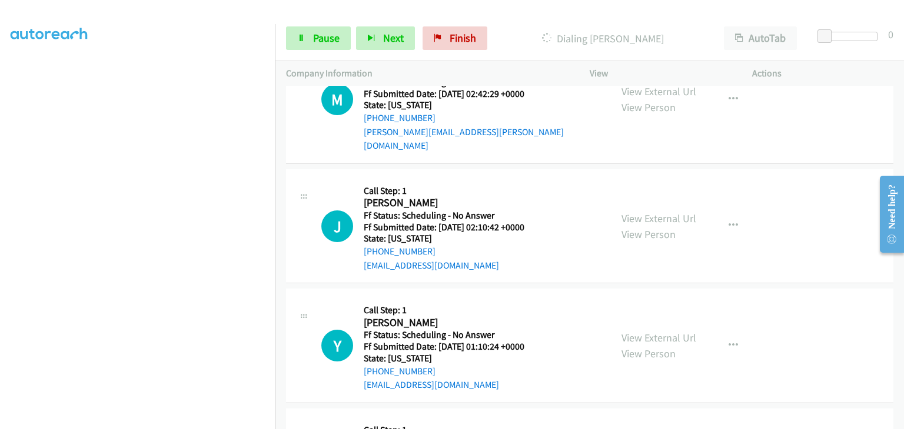
scroll to position [471, 0]
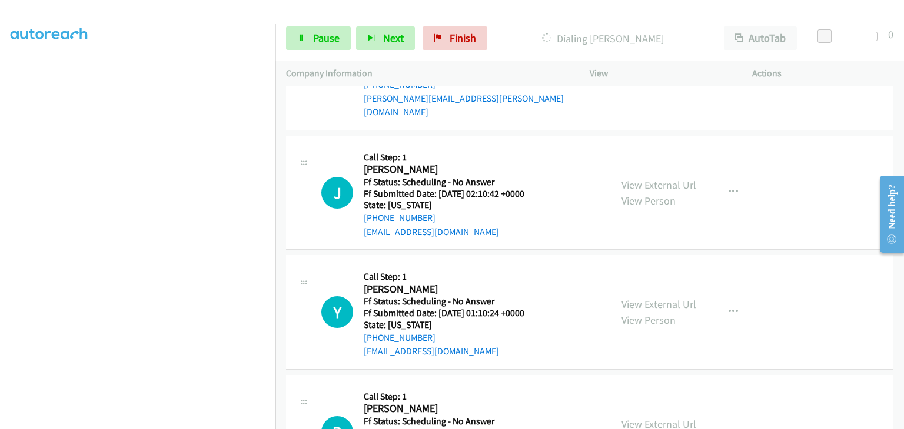
click at [651, 298] on link "View External Url" at bounding box center [658, 305] width 75 height 14
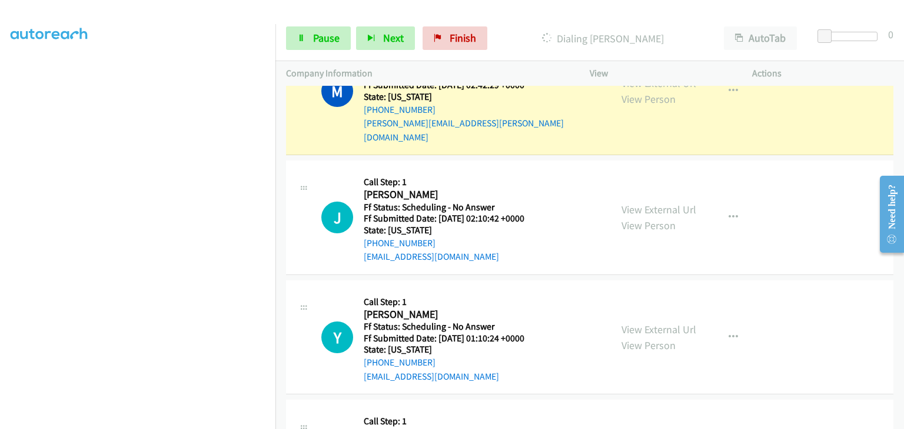
scroll to position [529, 0]
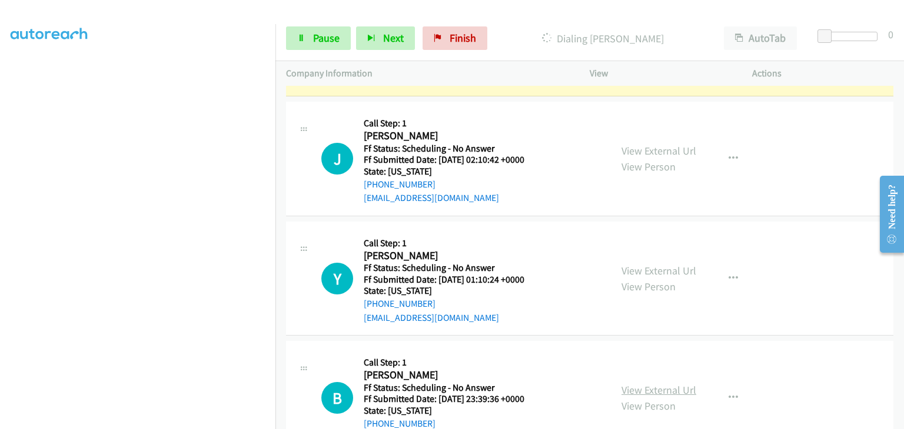
click at [648, 384] on link "View External Url" at bounding box center [658, 391] width 75 height 14
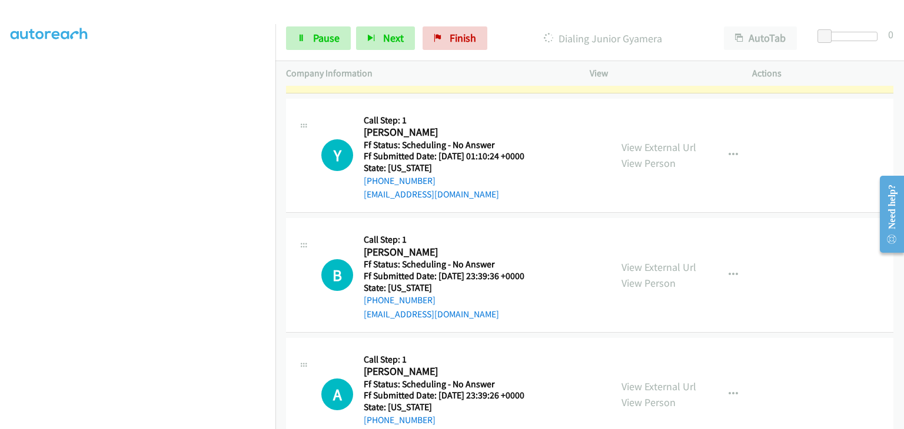
scroll to position [706, 0]
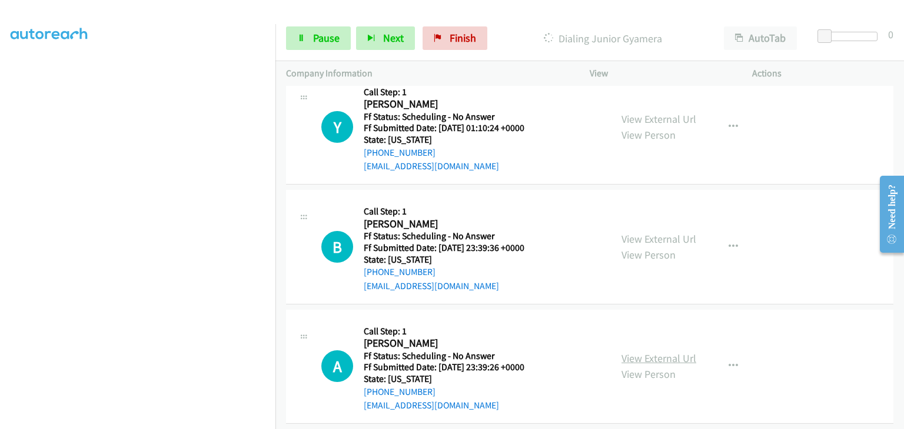
click at [651, 352] on link "View External Url" at bounding box center [658, 359] width 75 height 14
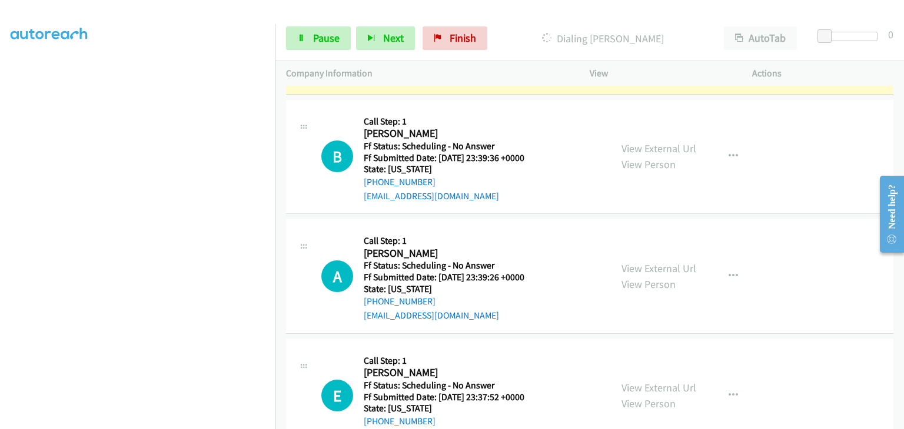
scroll to position [848, 0]
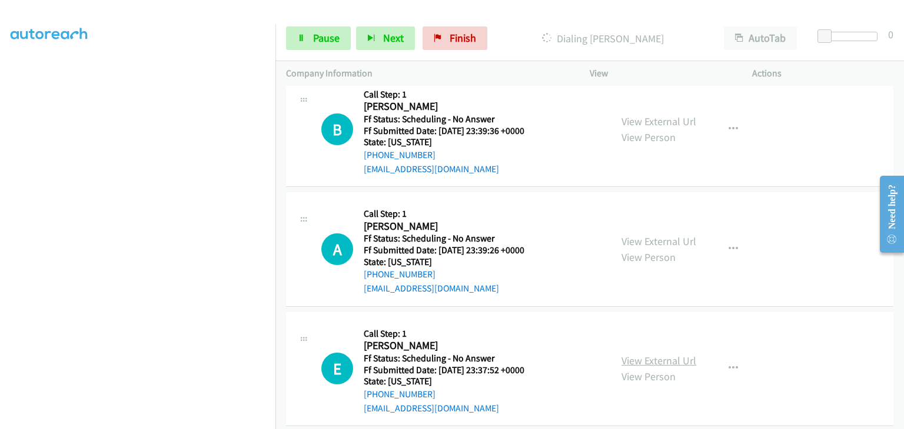
click at [649, 354] on link "View External Url" at bounding box center [658, 361] width 75 height 14
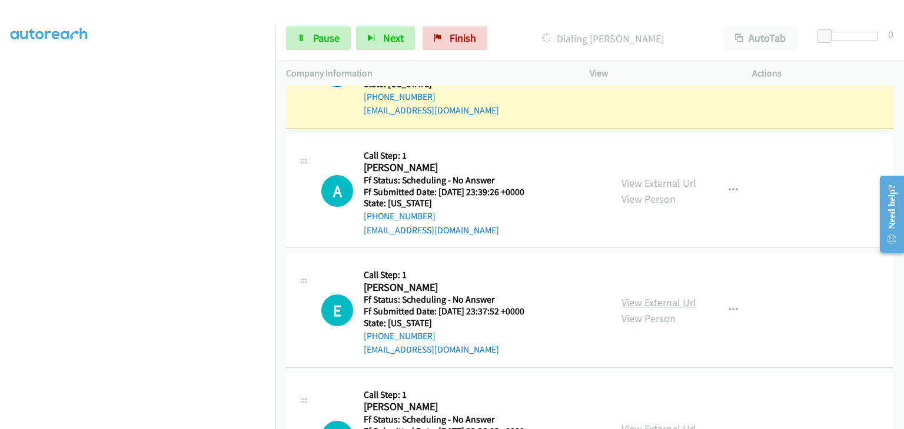
scroll to position [991, 0]
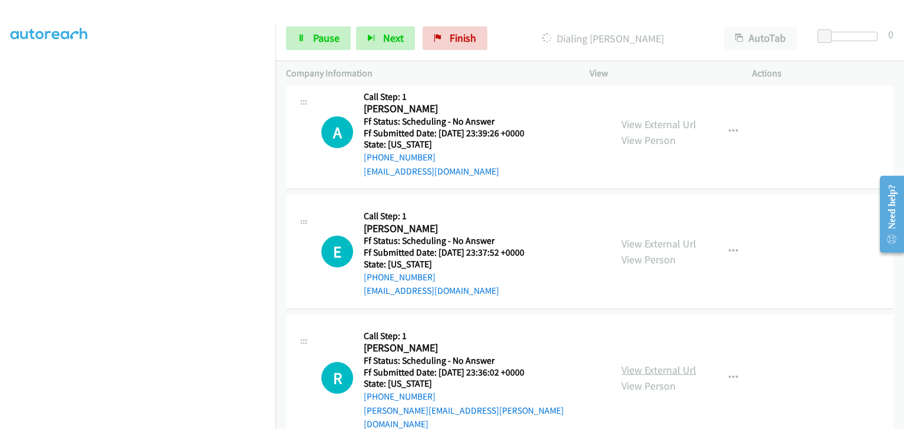
click at [664, 364] on link "View External Url" at bounding box center [658, 371] width 75 height 14
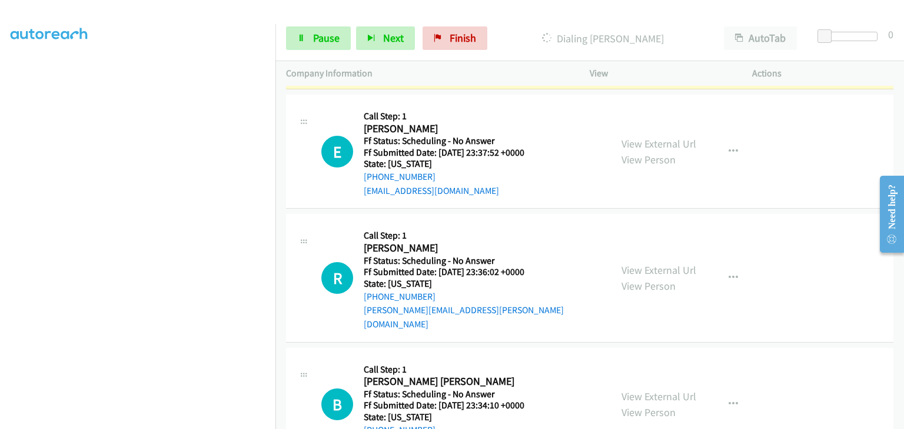
scroll to position [1134, 0]
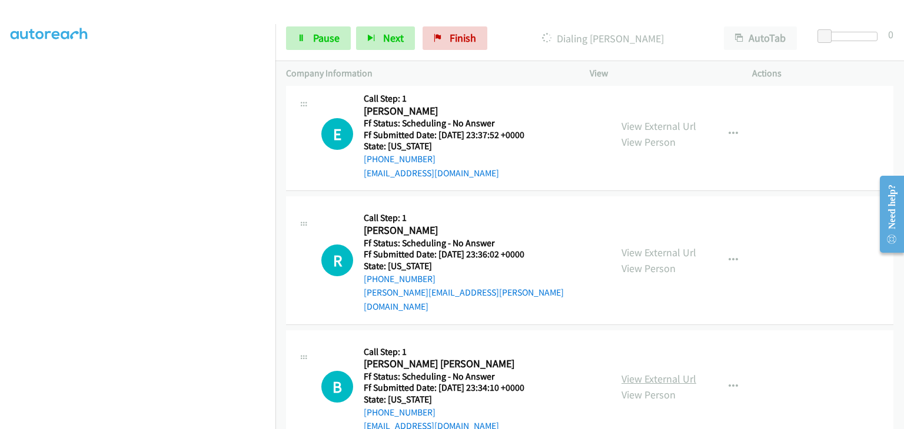
click at [650, 372] on link "View External Url" at bounding box center [658, 379] width 75 height 14
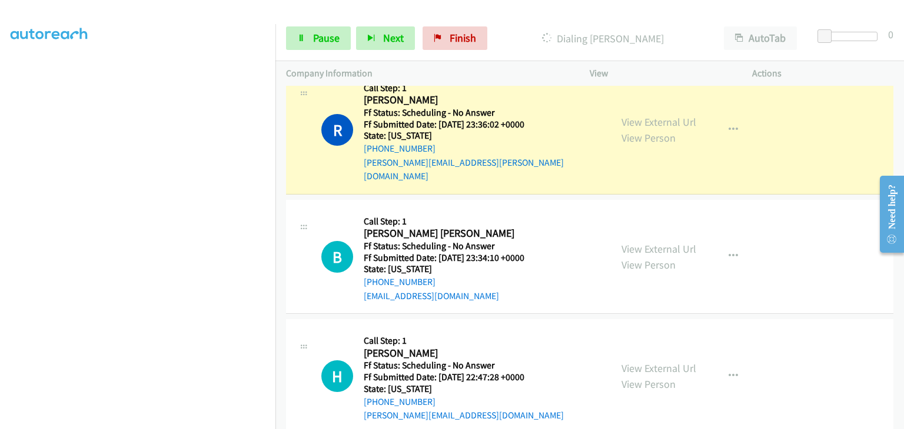
scroll to position [1335, 0]
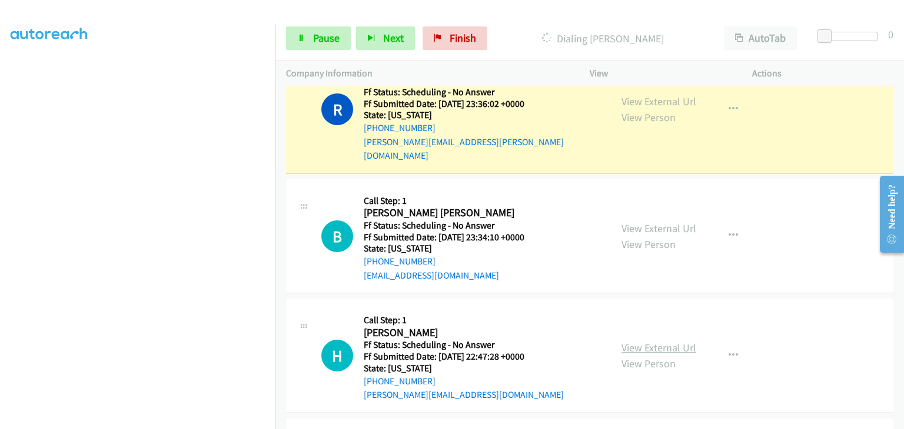
click at [654, 341] on link "View External Url" at bounding box center [658, 348] width 75 height 14
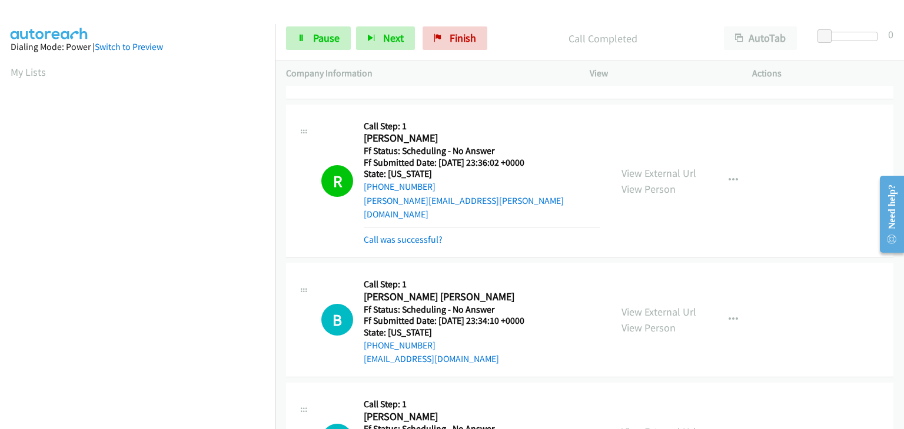
scroll to position [231, 0]
click at [416, 234] on link "Call was successful?" at bounding box center [403, 239] width 79 height 11
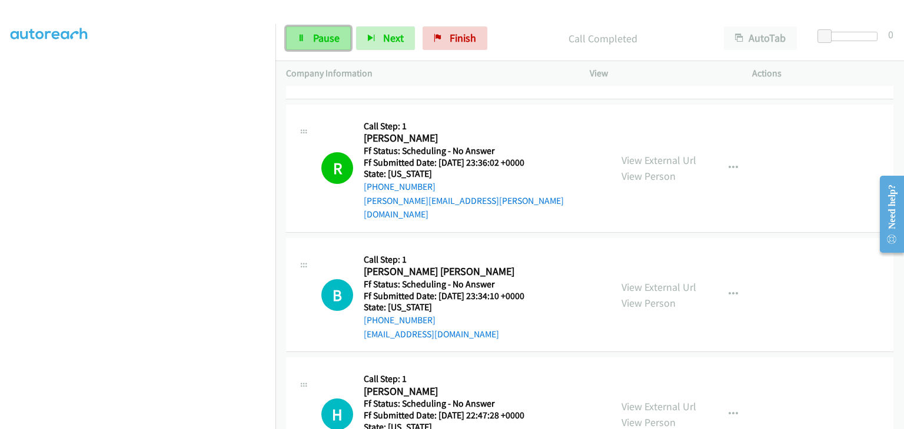
click at [308, 42] on link "Pause" at bounding box center [318, 38] width 65 height 24
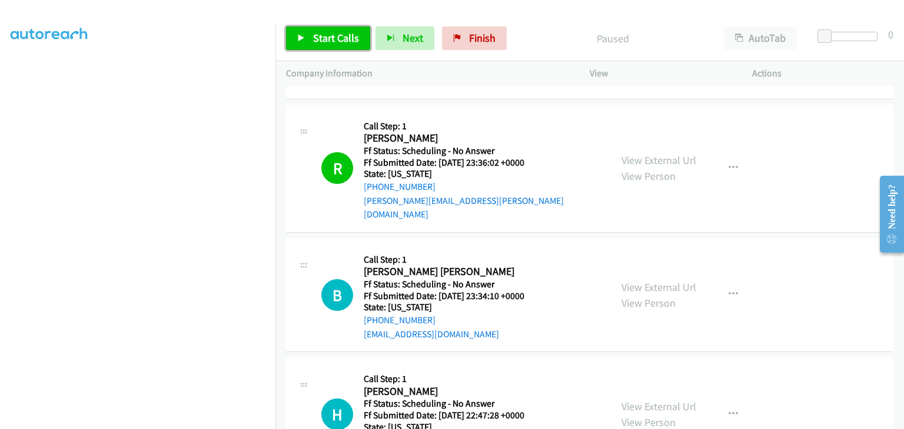
click at [328, 39] on span "Start Calls" at bounding box center [336, 38] width 46 height 14
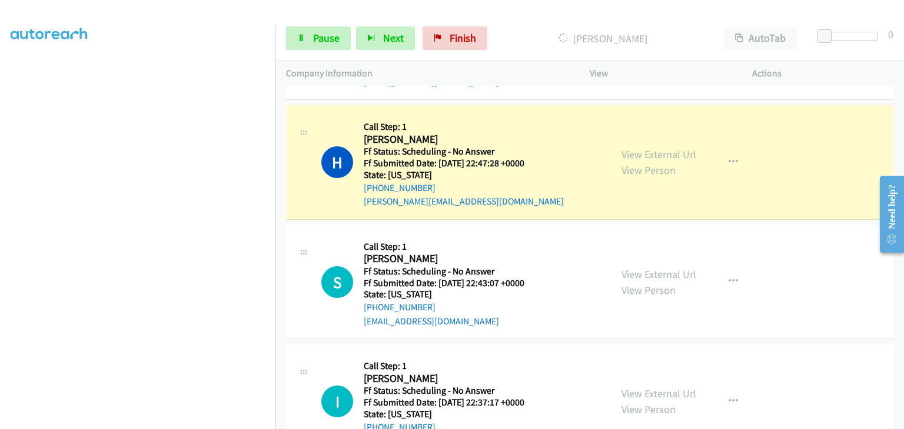
scroll to position [1570, 0]
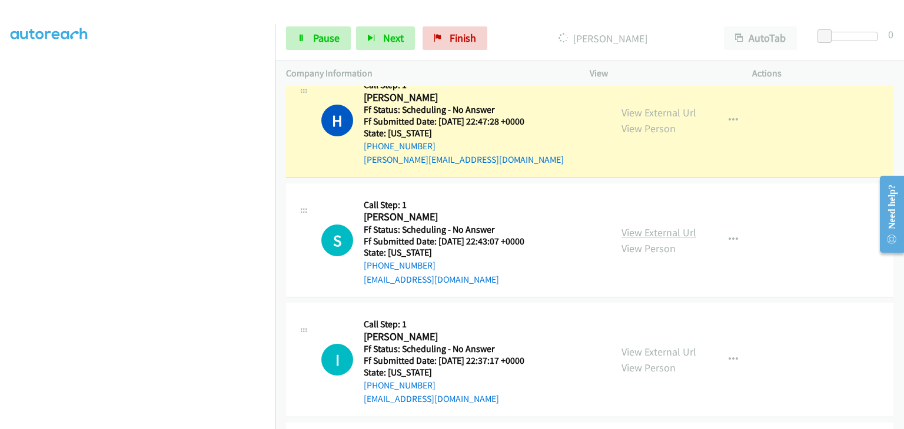
click at [647, 226] on link "View External Url" at bounding box center [658, 233] width 75 height 14
click at [640, 345] on link "View External Url" at bounding box center [658, 352] width 75 height 14
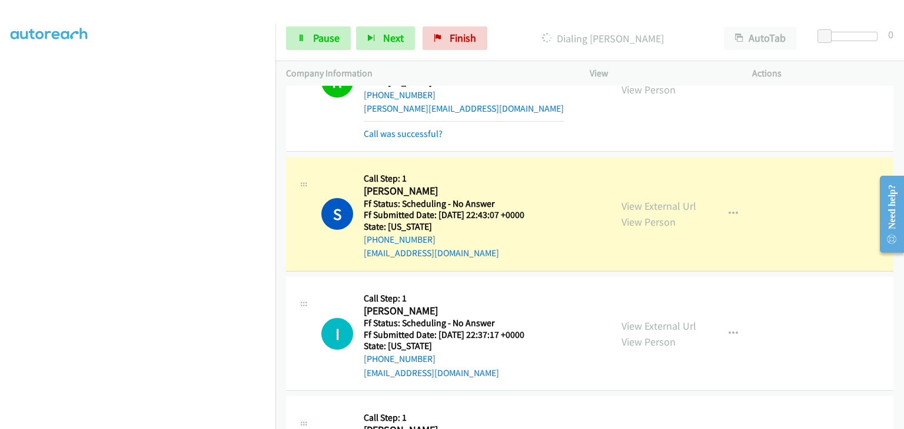
scroll to position [1642, 0]
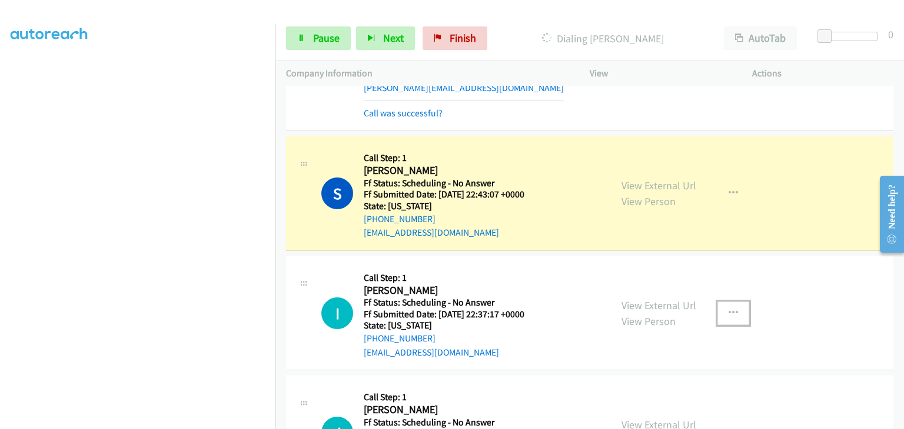
click at [728, 309] on icon "button" at bounding box center [732, 313] width 9 height 9
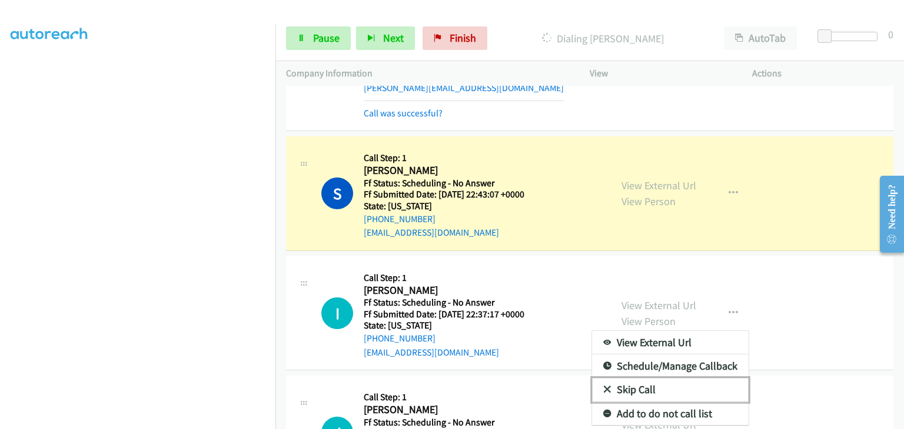
click at [613, 378] on link "Skip Call" at bounding box center [670, 390] width 156 height 24
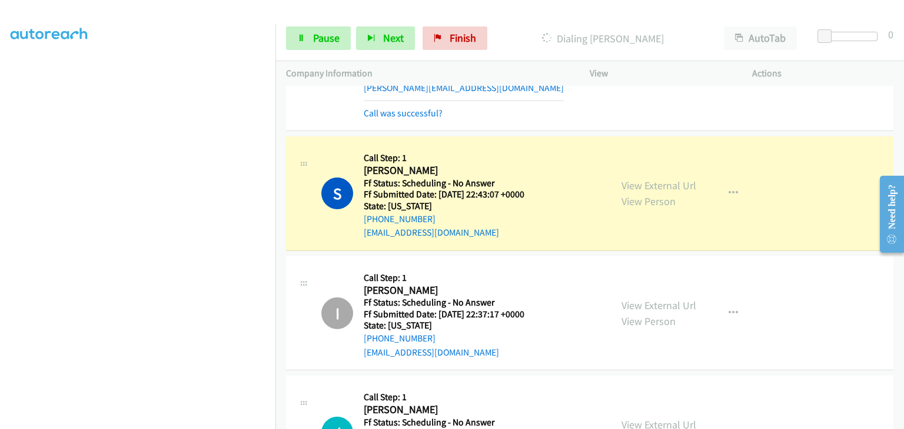
scroll to position [231, 0]
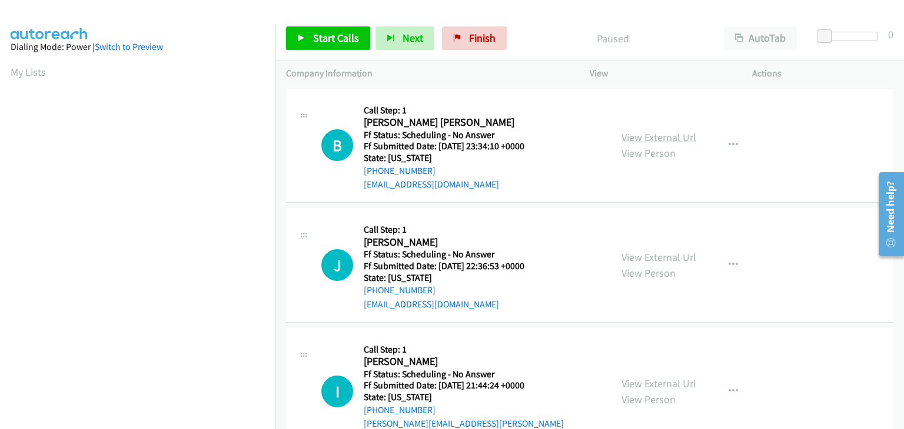
click at [654, 138] on link "View External Url" at bounding box center [658, 138] width 75 height 14
click at [656, 252] on link "View External Url" at bounding box center [658, 258] width 75 height 14
click at [662, 379] on link "View External Url" at bounding box center [658, 384] width 75 height 14
click at [304, 39] on icon at bounding box center [301, 39] width 8 height 8
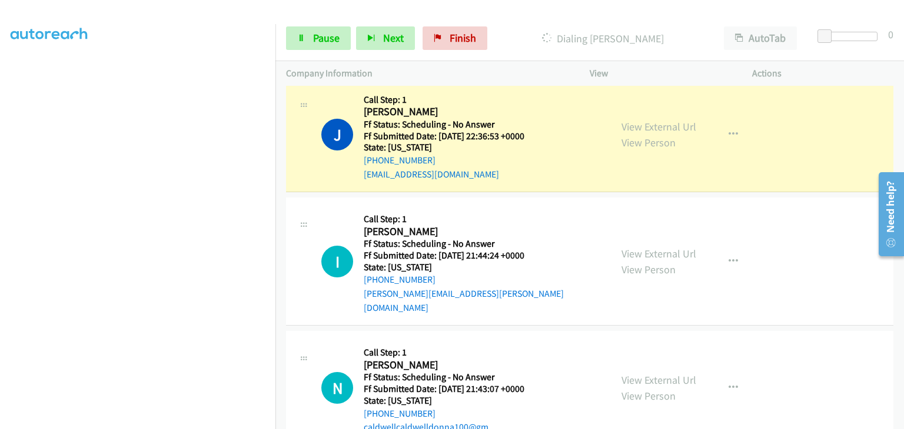
scroll to position [176, 0]
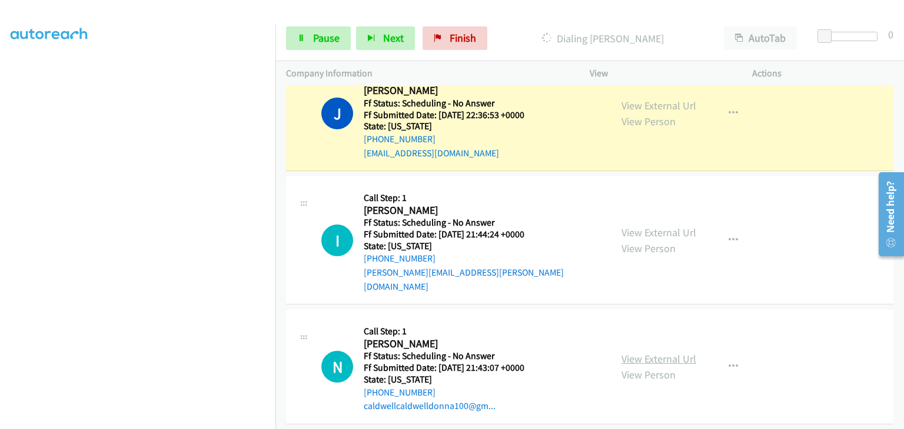
click at [641, 352] on link "View External Url" at bounding box center [658, 359] width 75 height 14
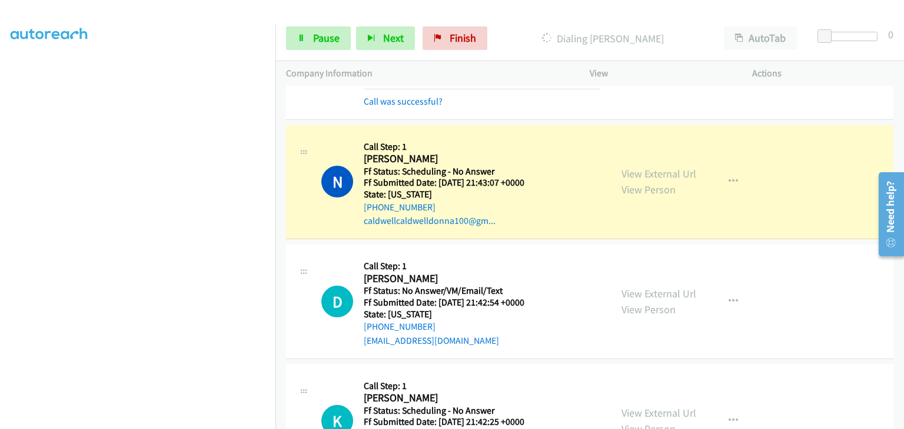
scroll to position [231, 0]
click at [322, 36] on span "Pause" at bounding box center [326, 38] width 26 height 14
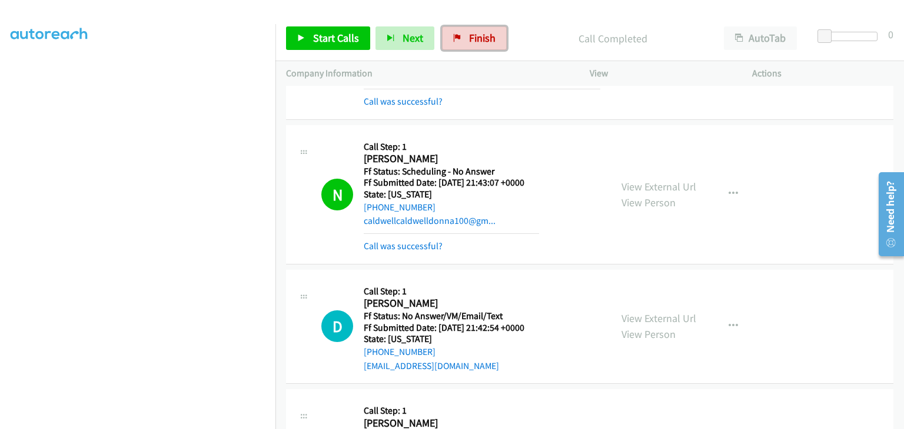
drag, startPoint x: 480, startPoint y: 42, endPoint x: 479, endPoint y: 65, distance: 23.0
click at [480, 42] on span "Finish" at bounding box center [482, 38] width 26 height 14
